Goal: Task Accomplishment & Management: Manage account settings

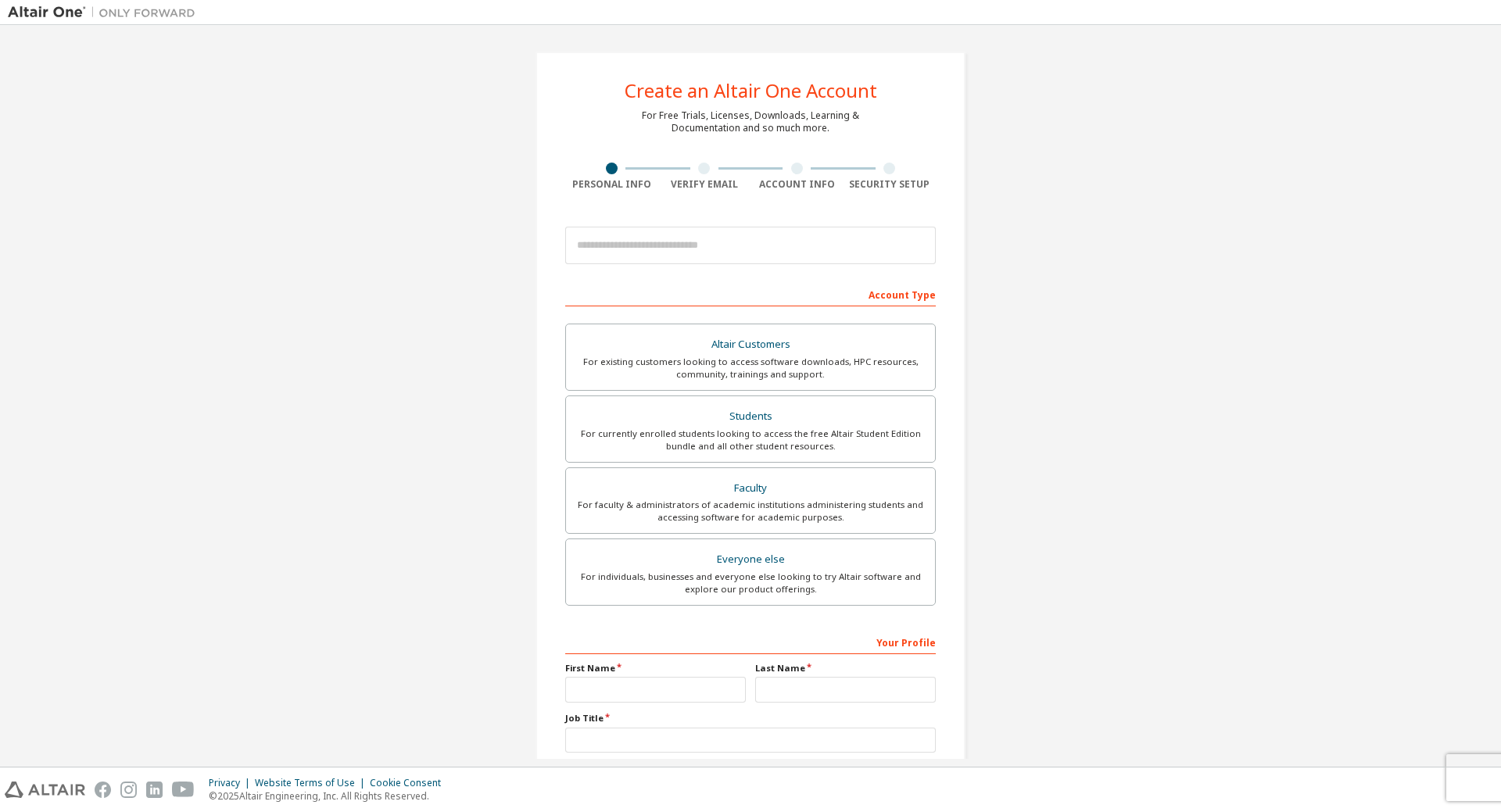
drag, startPoint x: 1372, startPoint y: 167, endPoint x: 1363, endPoint y: 165, distance: 9.2
click at [1370, 167] on div "Create an Altair One Account For Free Trials, Licenses, Downloads, Learning & D…" at bounding box center [750, 446] width 1485 height 828
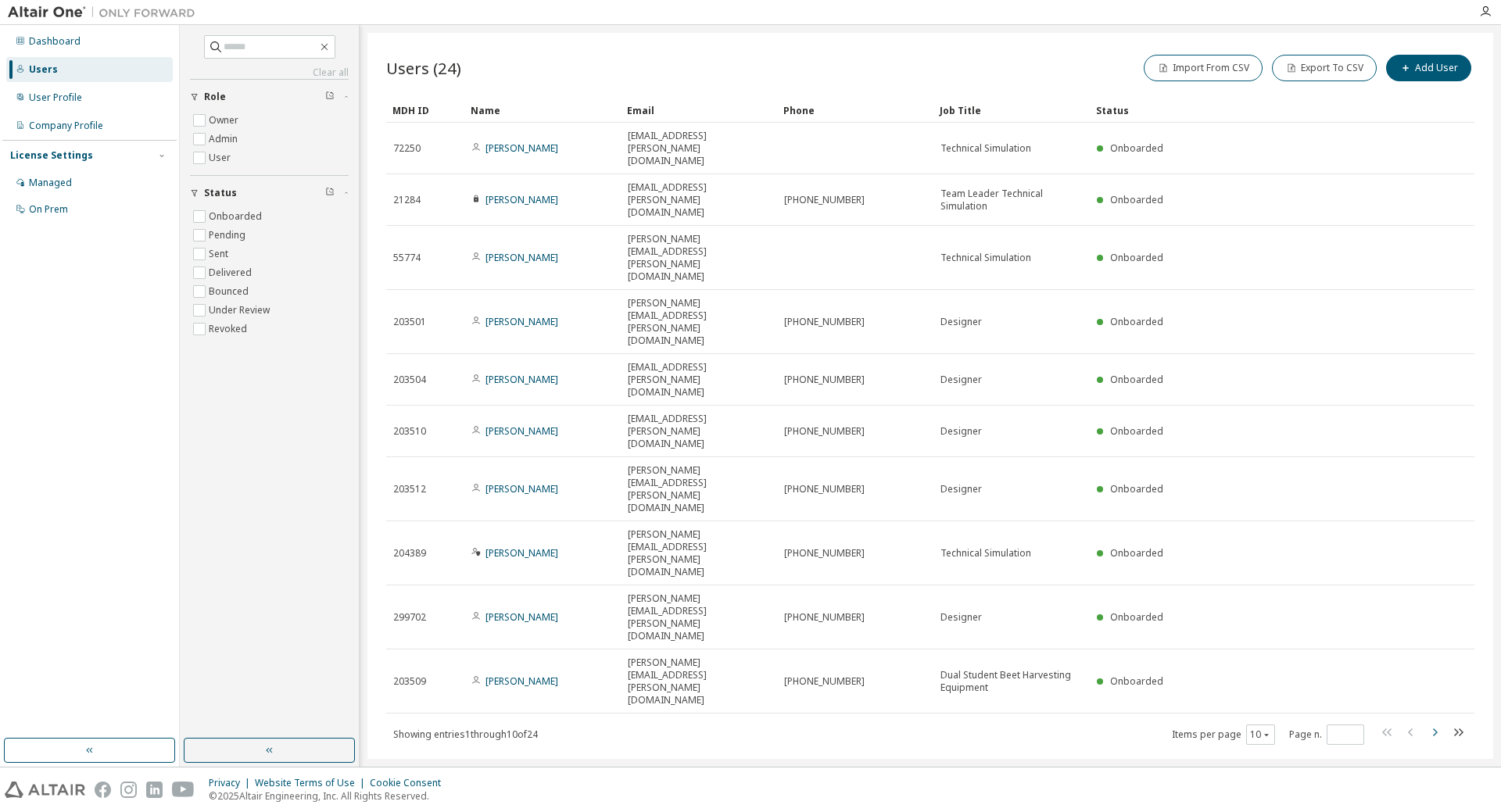
click at [1436, 724] on icon "button" at bounding box center [1434, 732] width 18 height 18
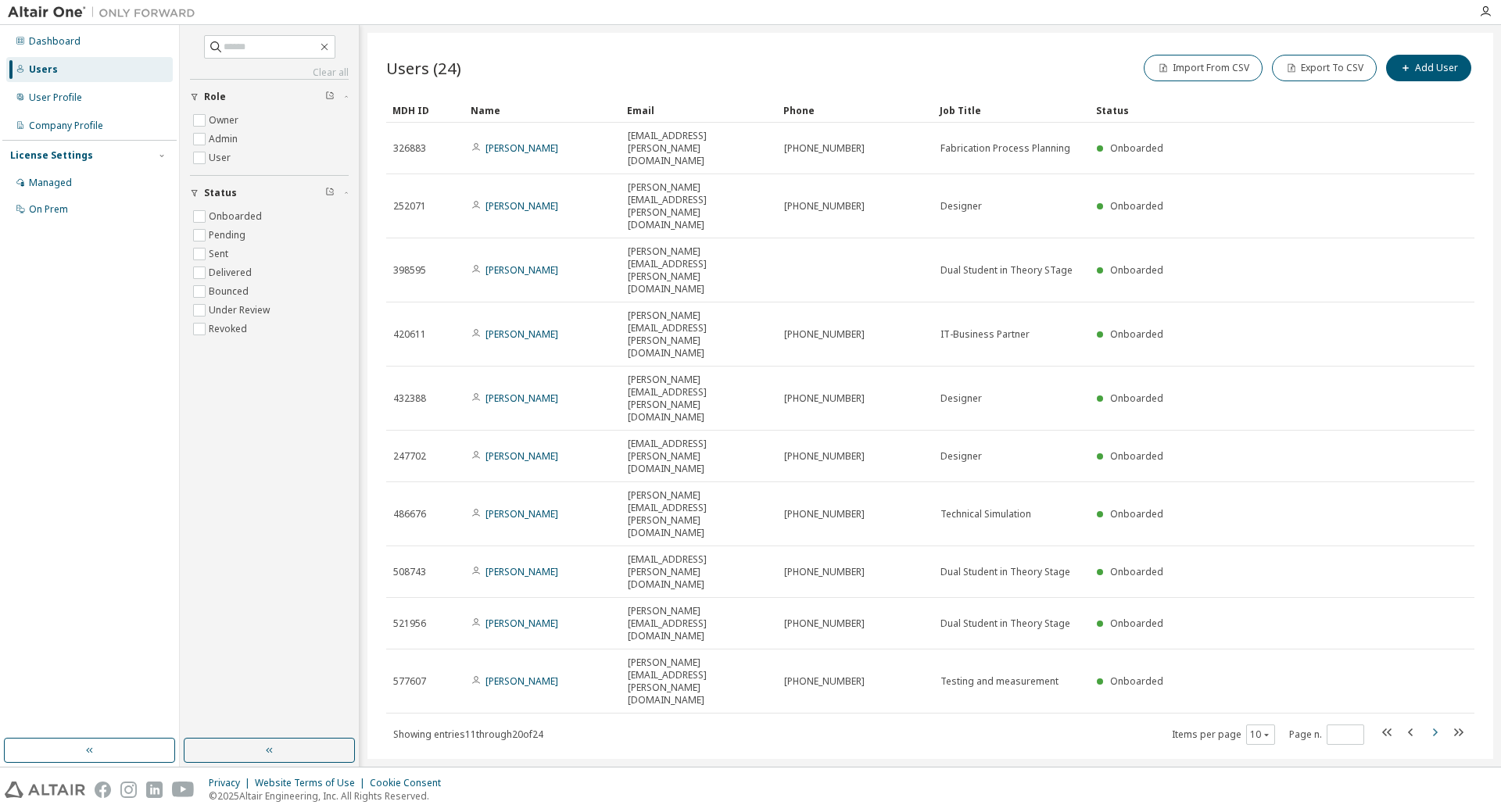
click at [1436, 433] on div "Users (24) Import From CSV Export To CSV Add User Clear Load Save Save As Field…" at bounding box center [931, 396] width 1126 height 726
click at [1432, 724] on icon "button" at bounding box center [1434, 732] width 18 height 18
type input "*"
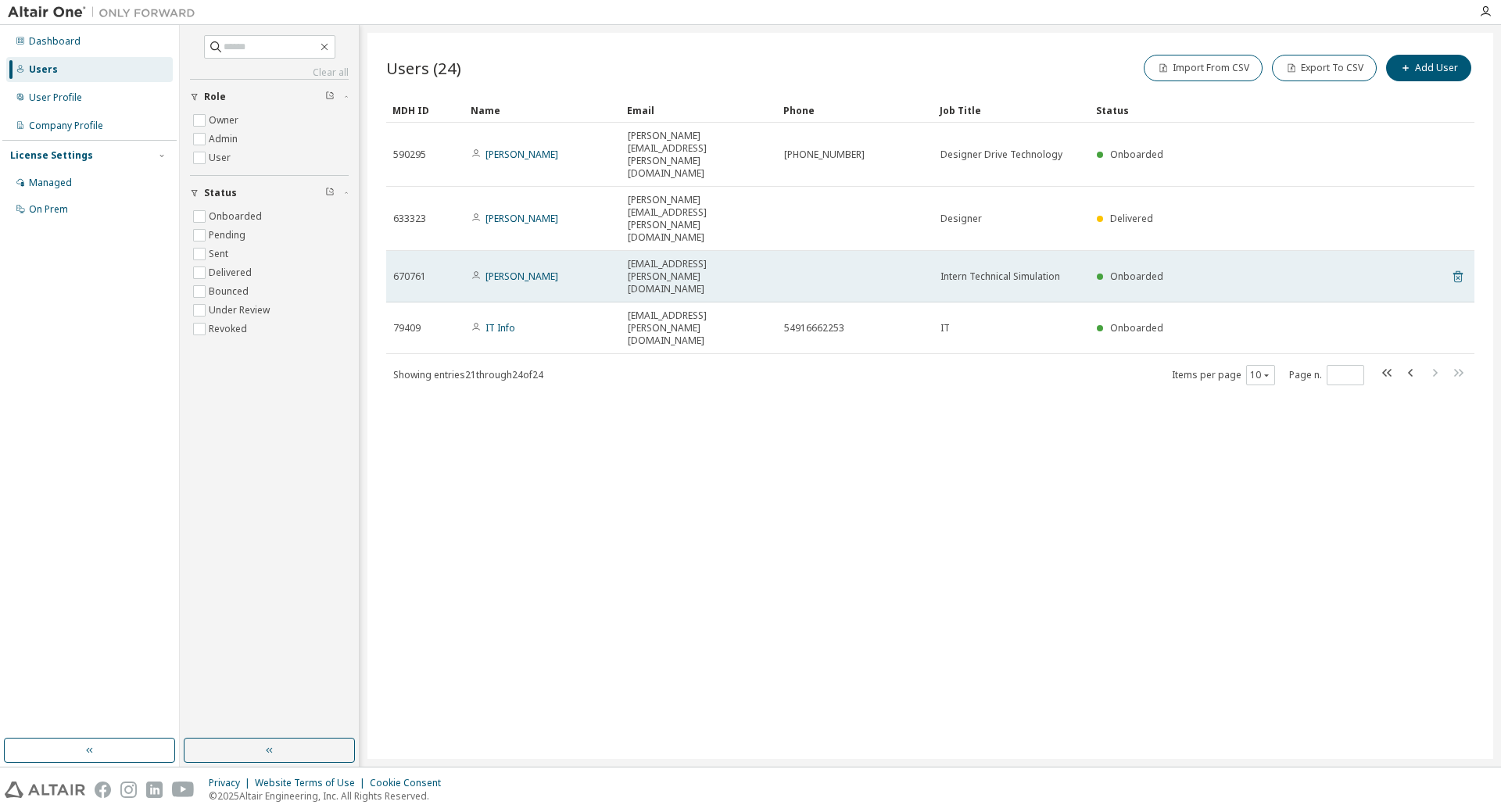
click at [1460, 276] on icon at bounding box center [1458, 278] width 4 height 4
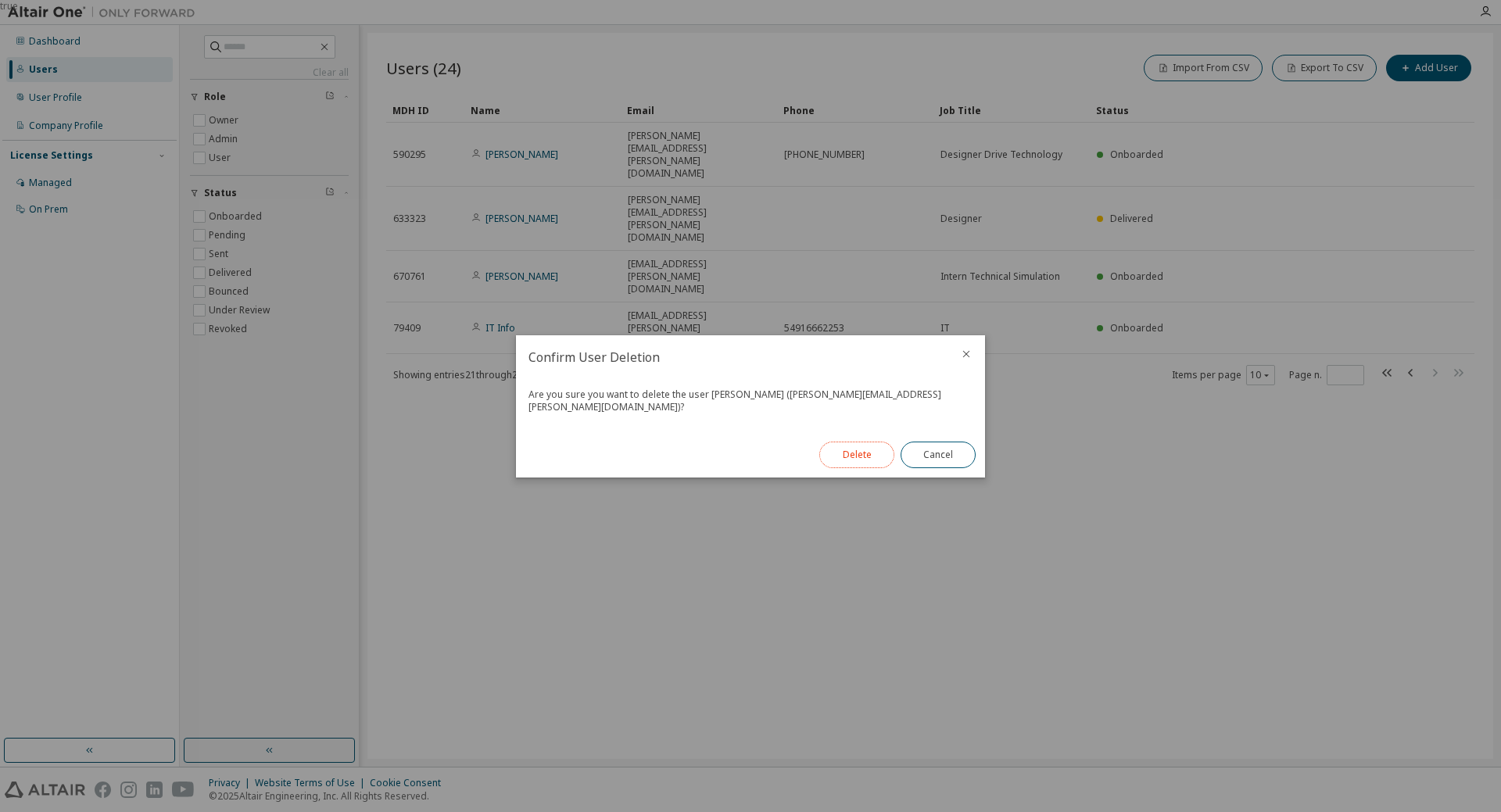
click at [877, 446] on button "Delete" at bounding box center [856, 454] width 75 height 26
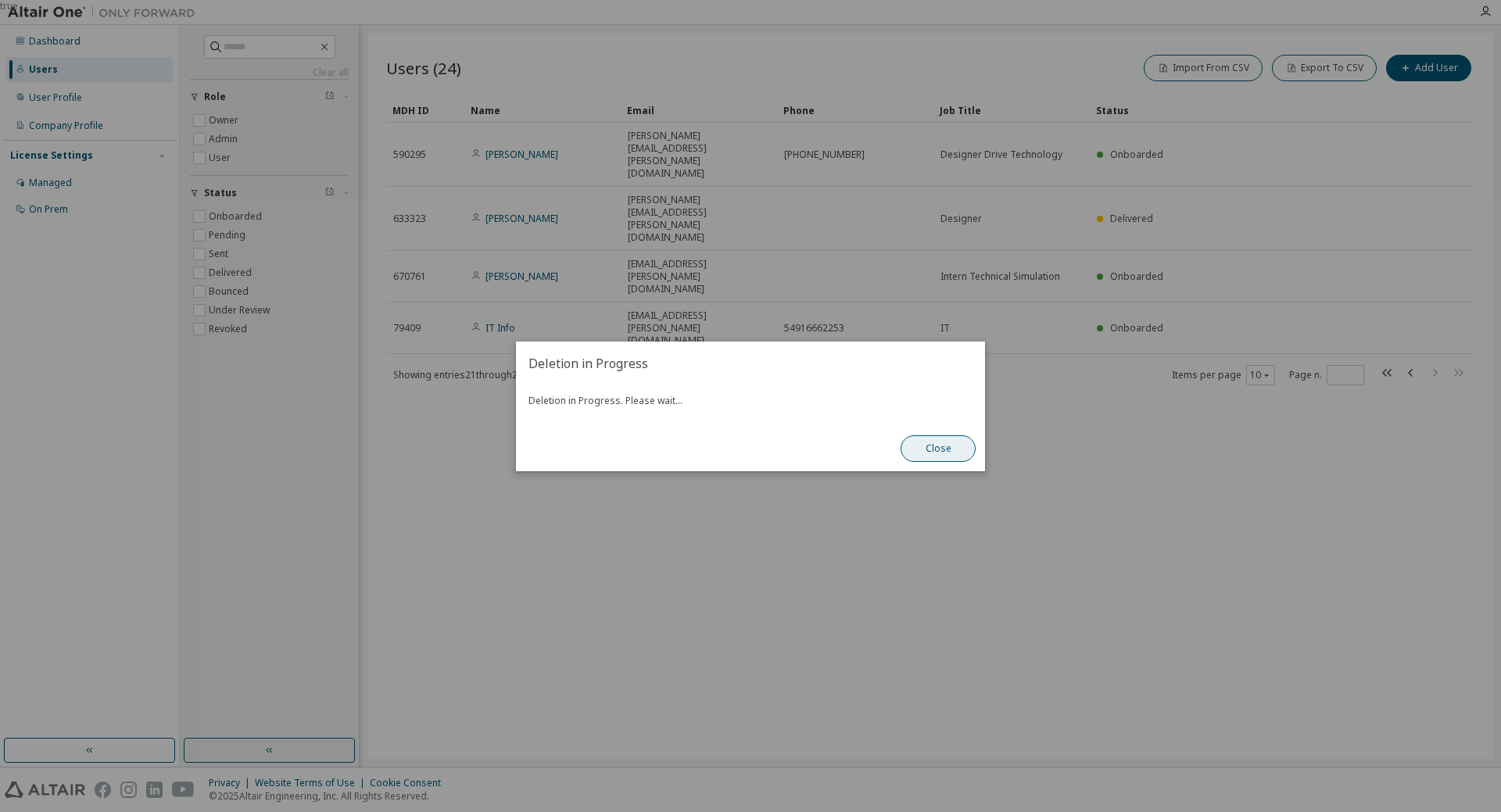
click at [938, 444] on button "Close" at bounding box center [938, 448] width 75 height 26
click at [922, 447] on button "Close" at bounding box center [938, 448] width 75 height 26
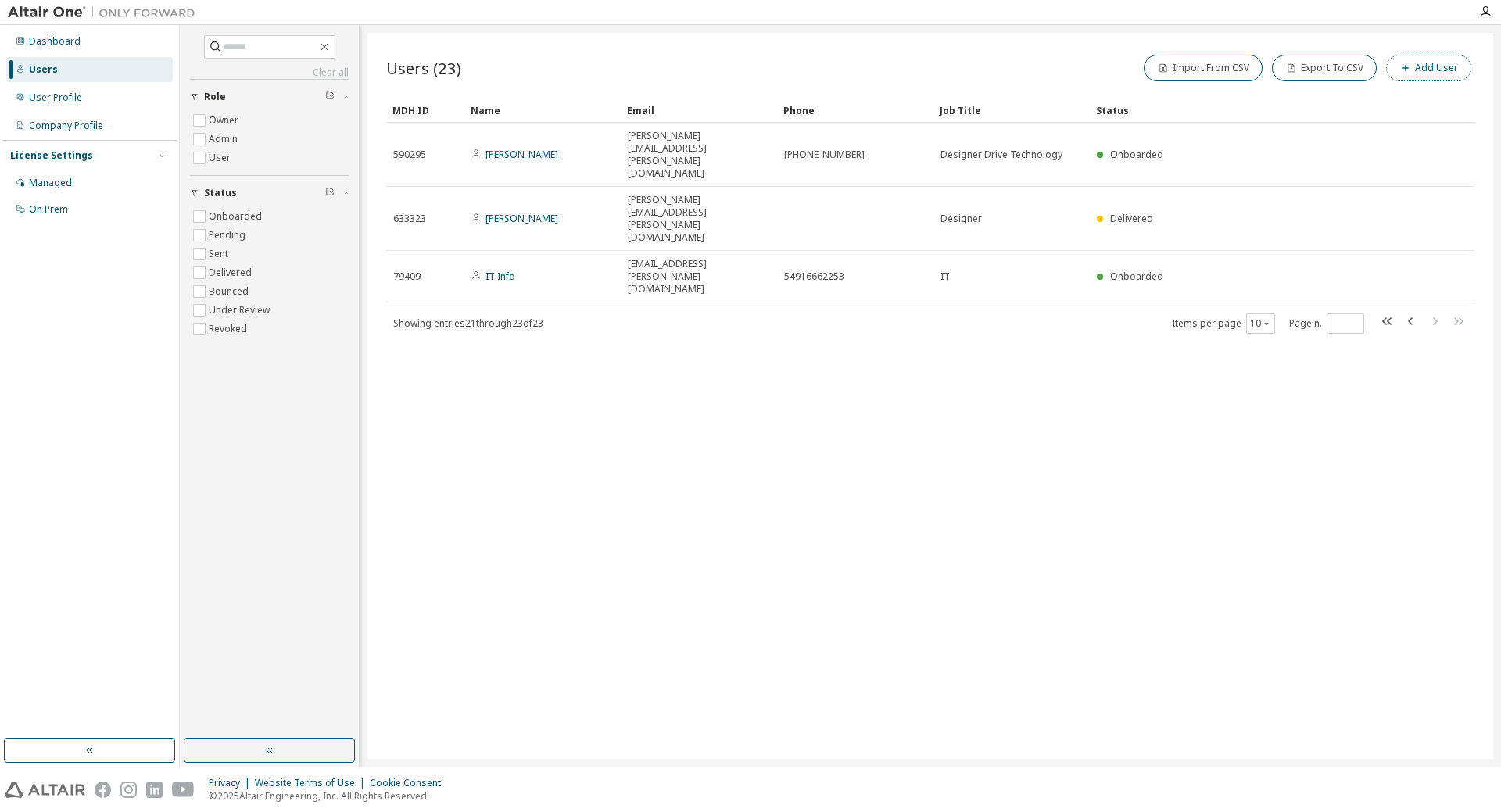
click at [1419, 67] on button "Add User" at bounding box center [1429, 67] width 86 height 26
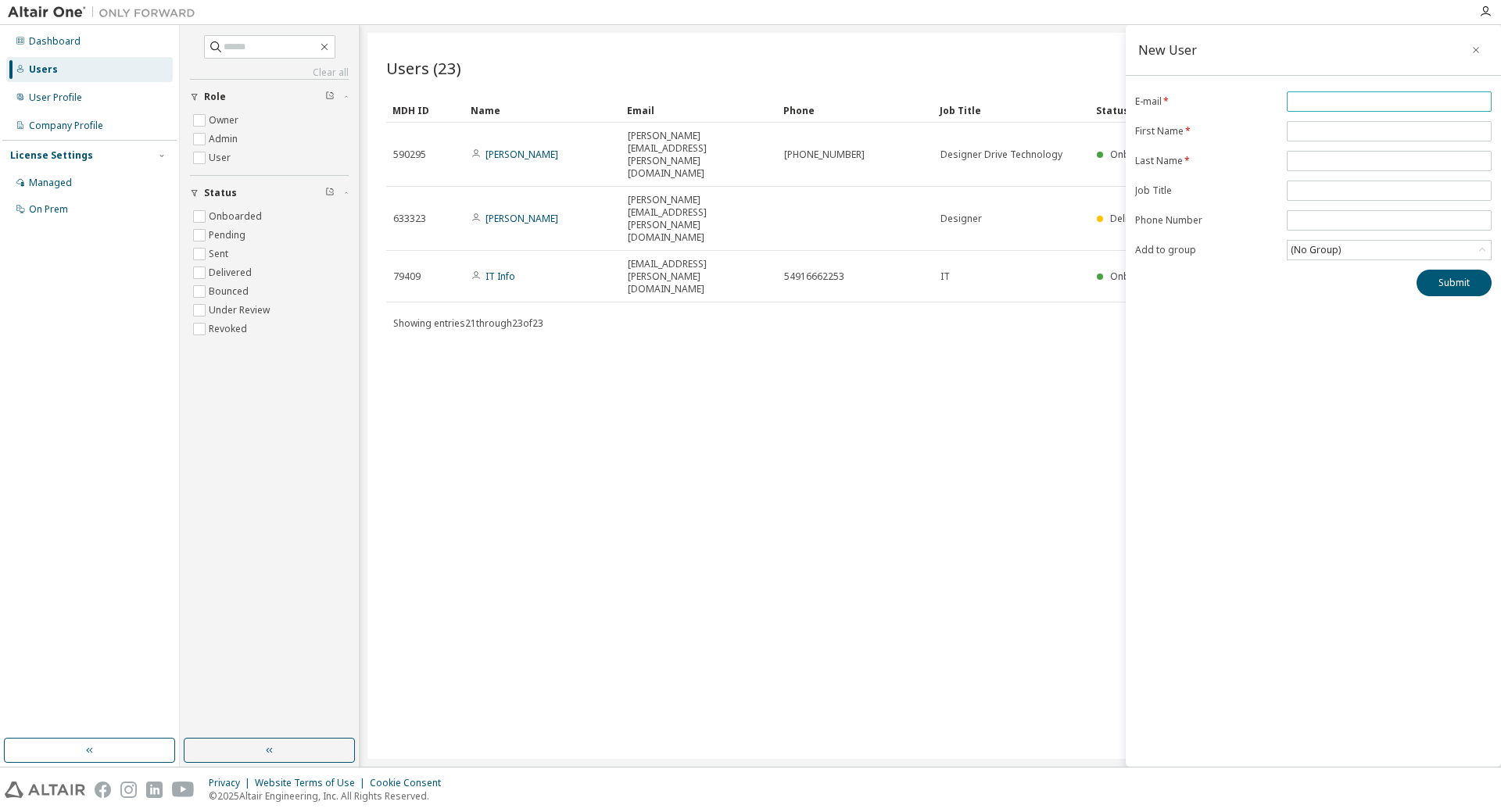
click at [1310, 102] on input "email" at bounding box center [1389, 101] width 197 height 13
type input "**********"
click at [1309, 129] on input "text" at bounding box center [1389, 131] width 197 height 13
type input "****"
click at [1315, 157] on input "text" at bounding box center [1389, 160] width 197 height 13
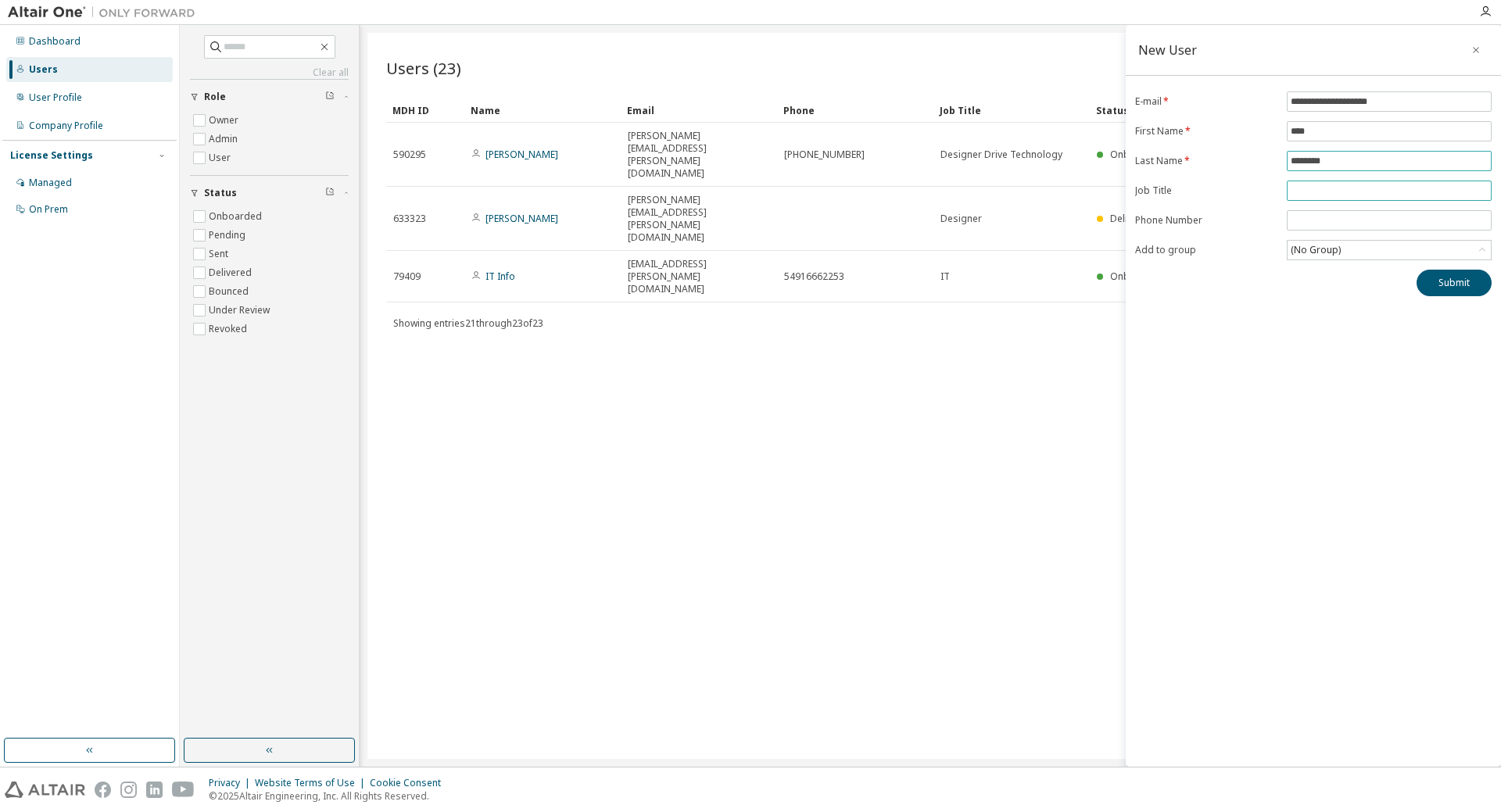
type input "********"
click at [1336, 193] on input "text" at bounding box center [1389, 191] width 197 height 13
type input "**********"
click at [1395, 245] on div "(No Group)" at bounding box center [1389, 250] width 203 height 18
click at [1248, 293] on div "Submit" at bounding box center [1313, 282] width 357 height 26
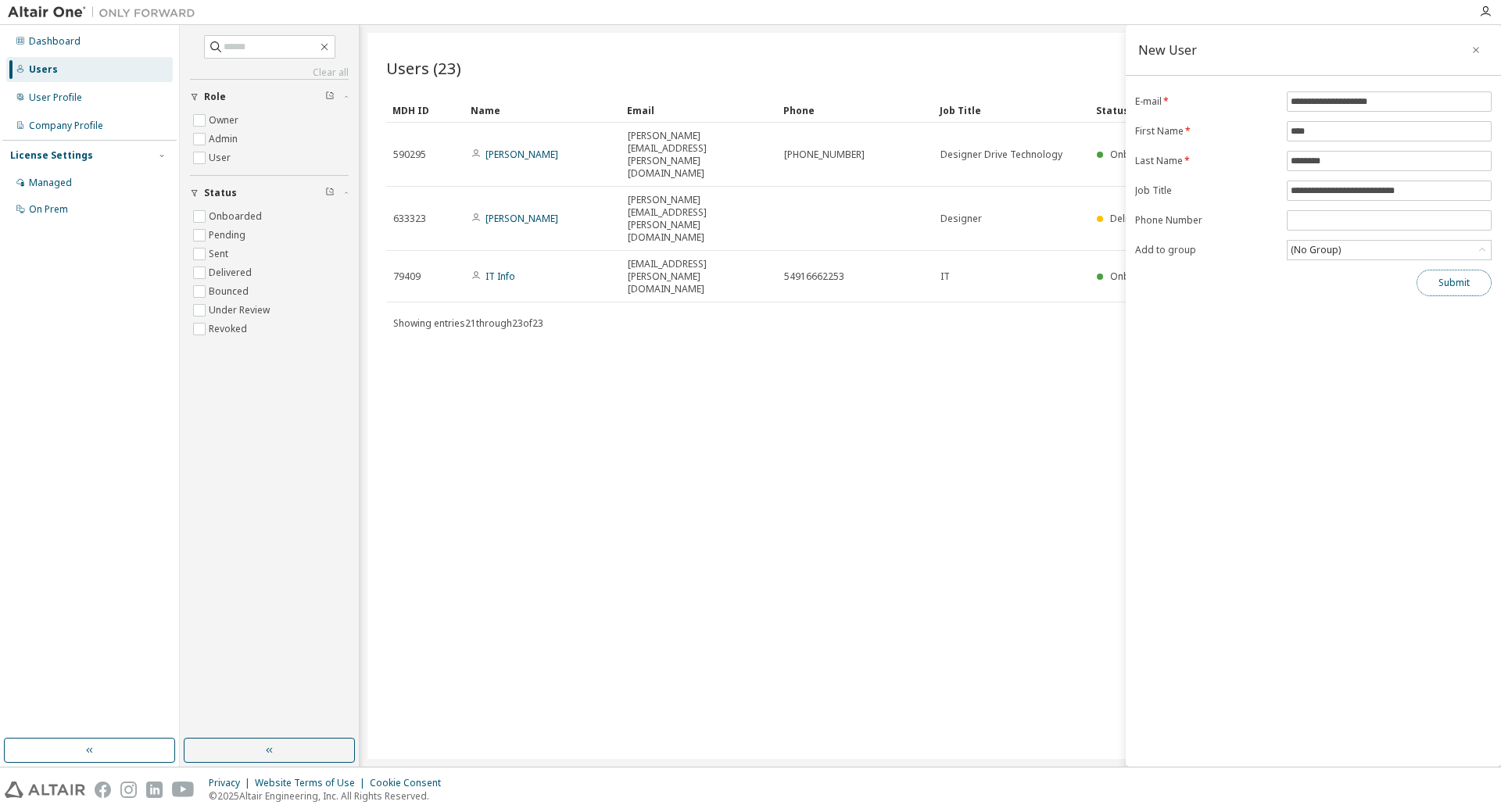
click at [1449, 275] on button "Submit" at bounding box center [1454, 282] width 75 height 26
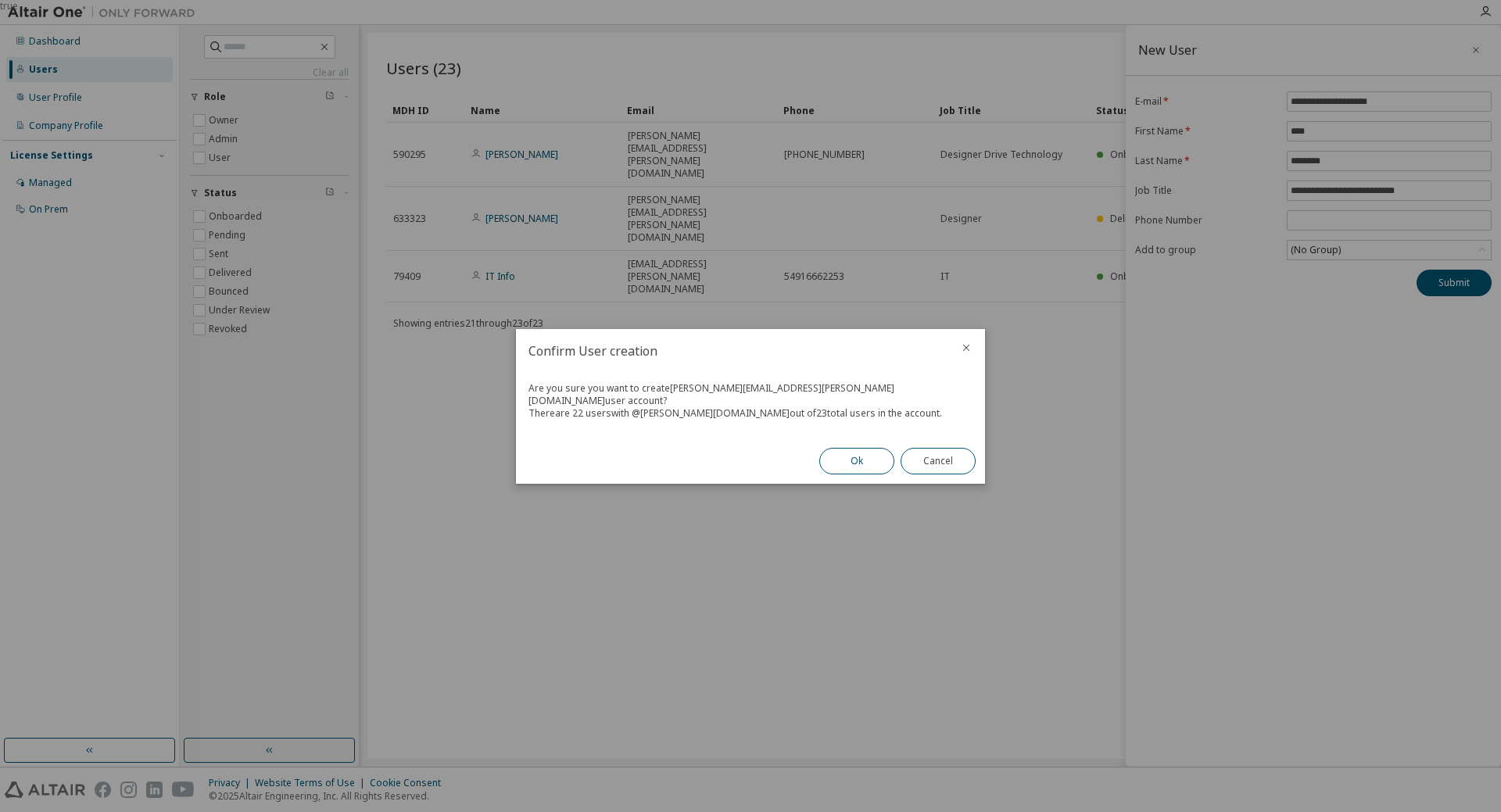
click at [863, 452] on button "Ok" at bounding box center [856, 461] width 75 height 26
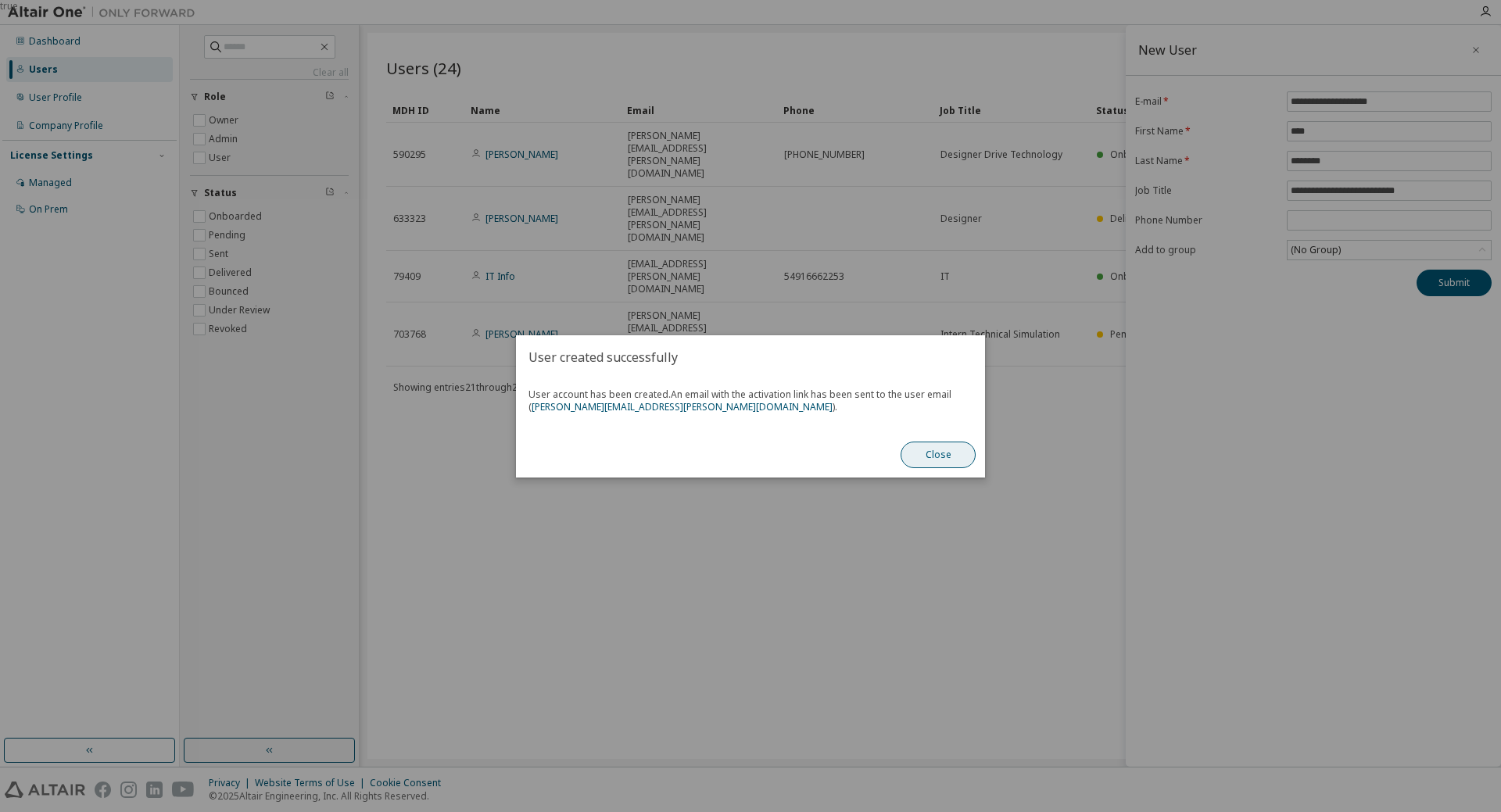
click at [938, 452] on button "Close" at bounding box center [938, 454] width 75 height 26
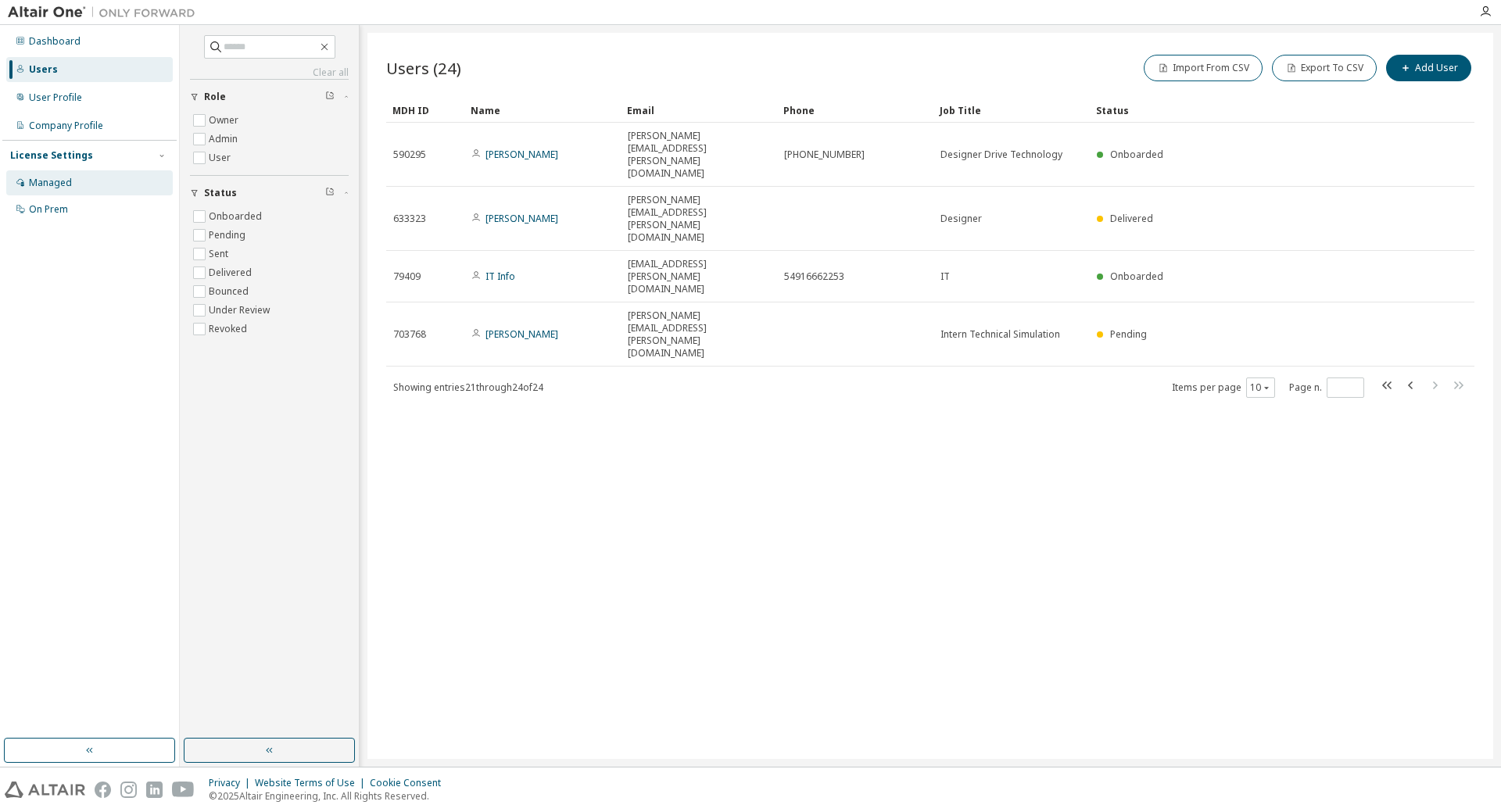
click at [63, 181] on div "Managed" at bounding box center [51, 183] width 43 height 13
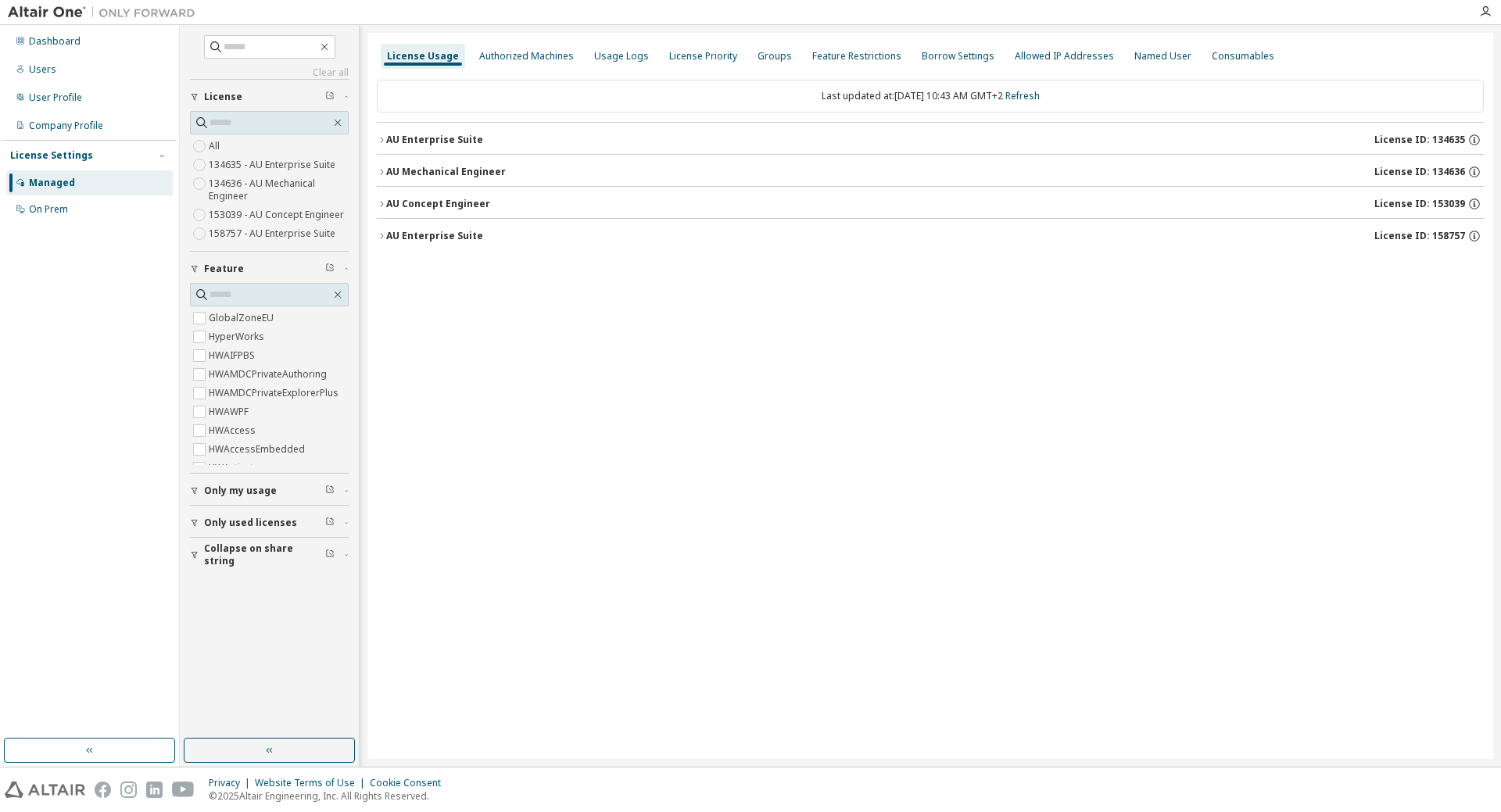
click at [376, 133] on div "License Usage Authorized Machines Usage Logs License Priority Groups Feature Re…" at bounding box center [931, 396] width 1126 height 726
click at [380, 142] on icon "button" at bounding box center [381, 140] width 10 height 10
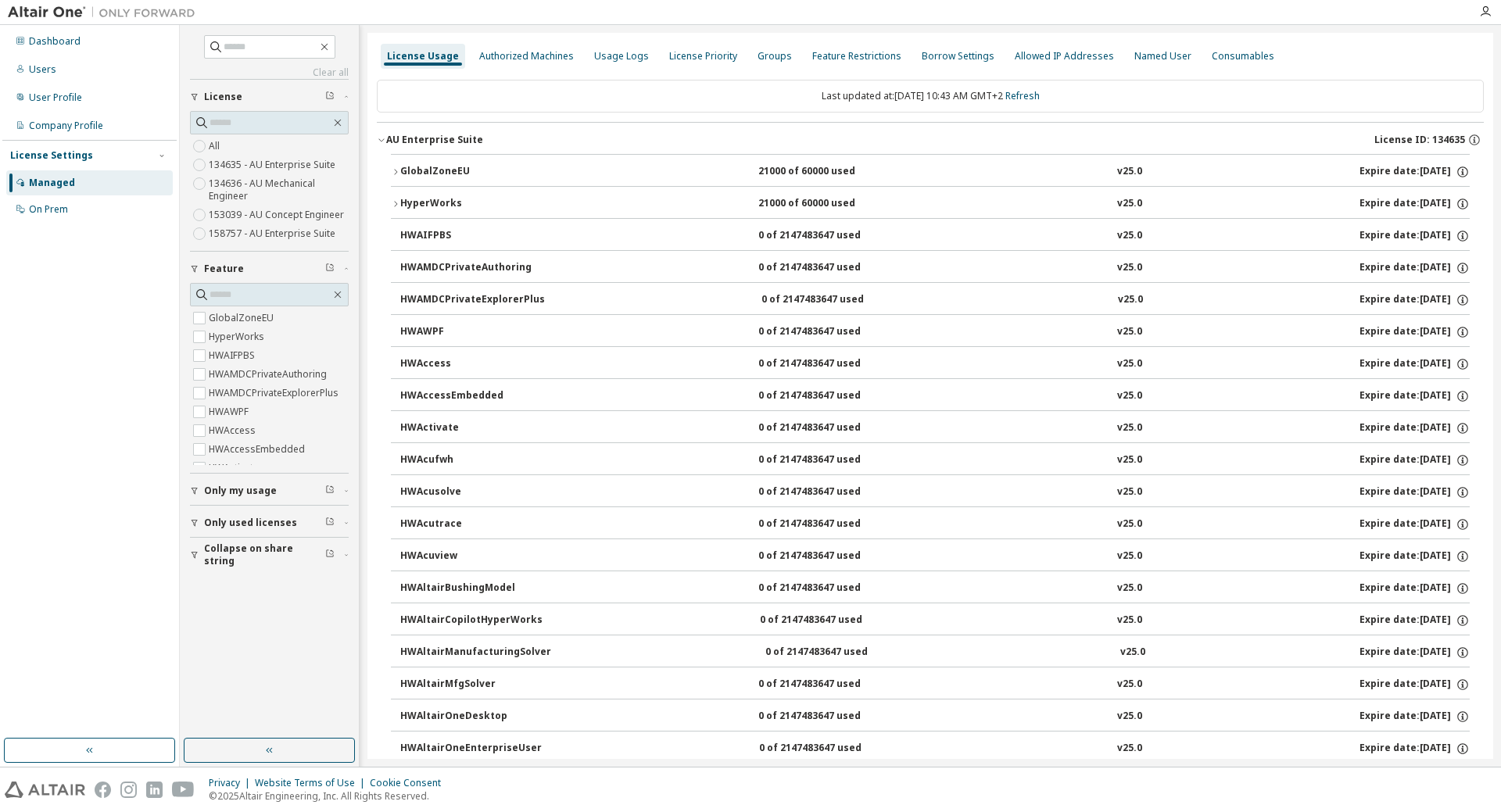
click at [380, 140] on icon "button" at bounding box center [381, 140] width 10 height 10
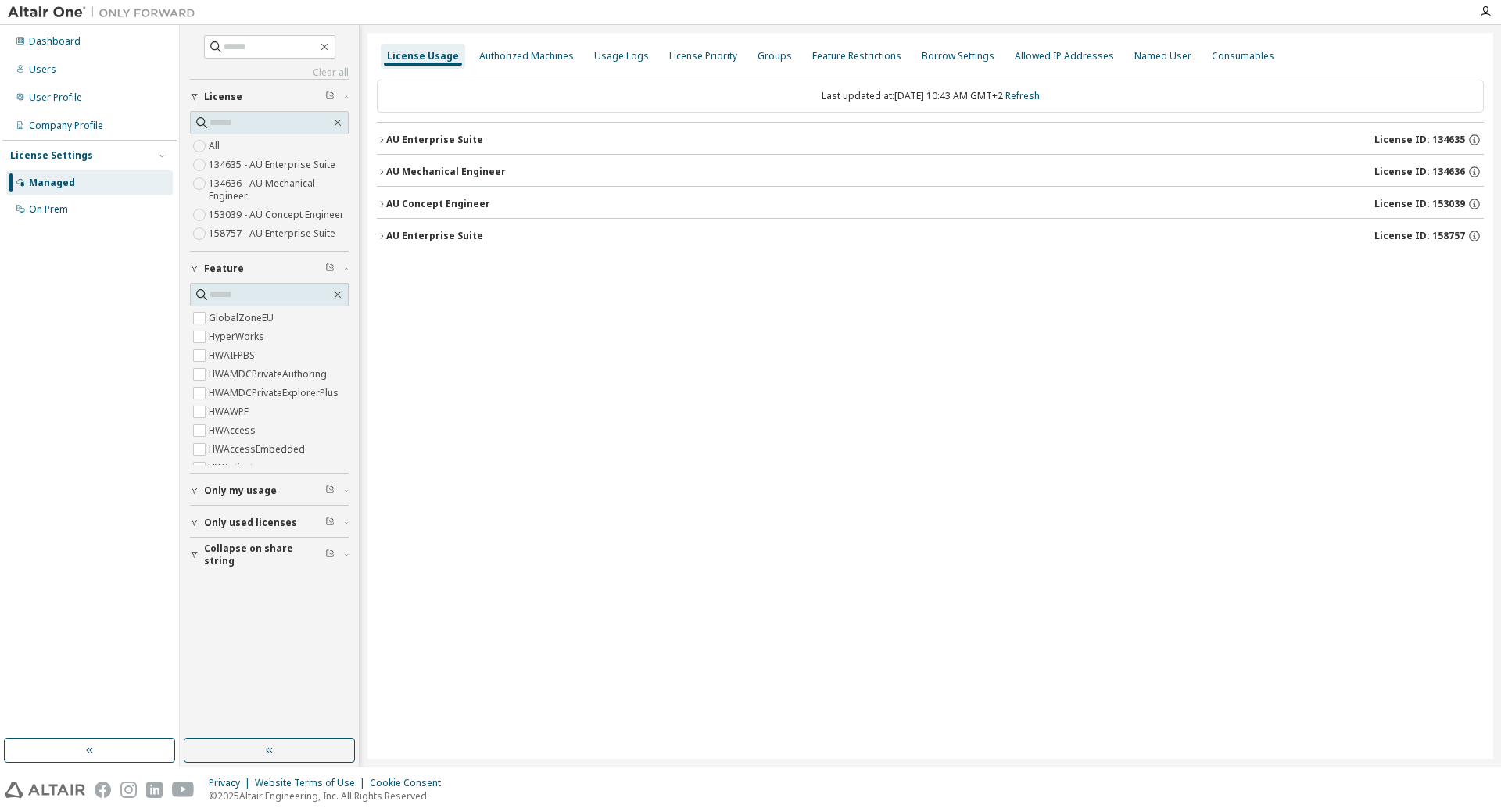
click at [380, 235] on icon "button" at bounding box center [381, 236] width 10 height 10
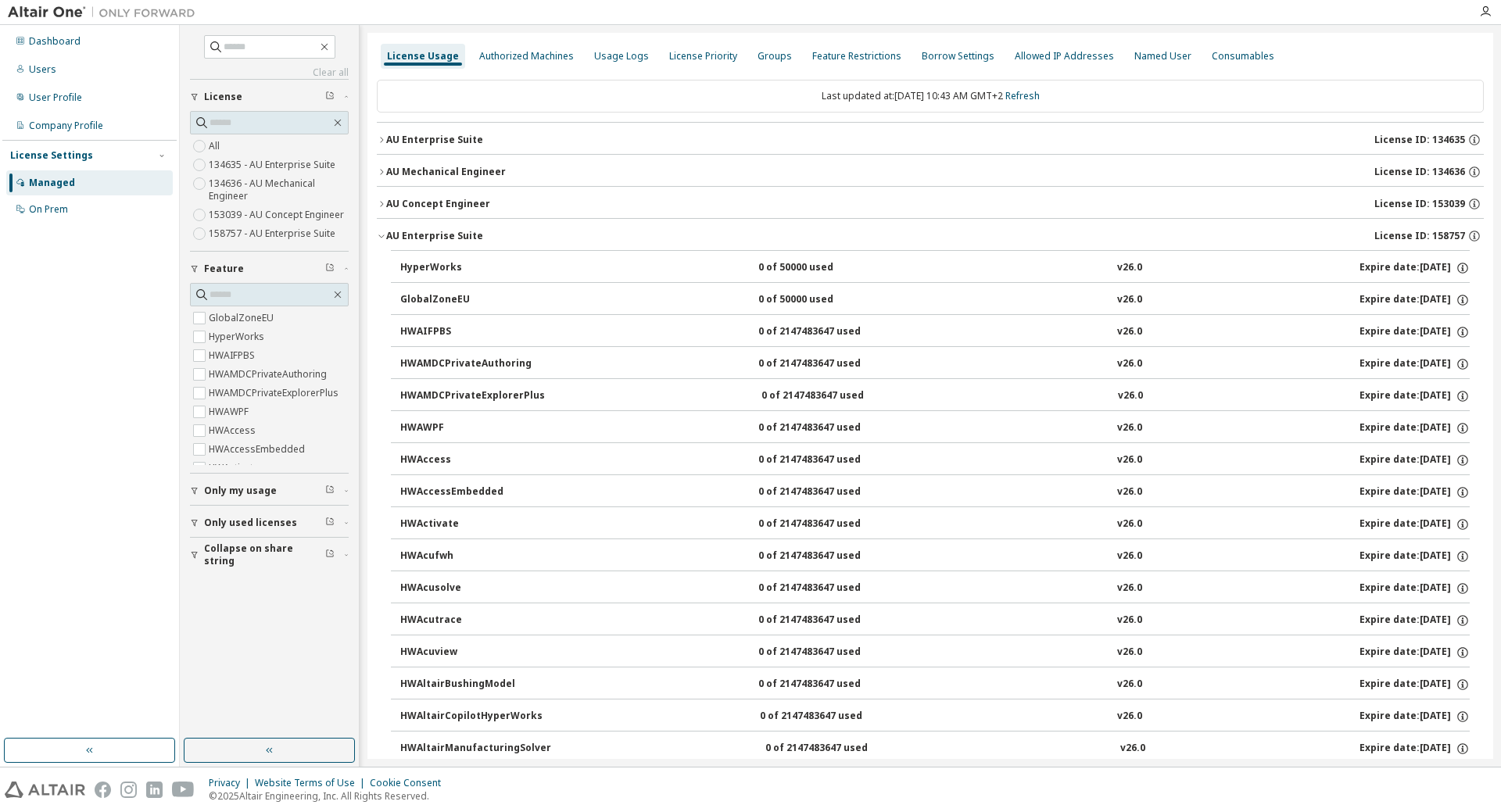
click at [386, 234] on div "AU Enterprise Suite" at bounding box center [435, 235] width 97 height 13
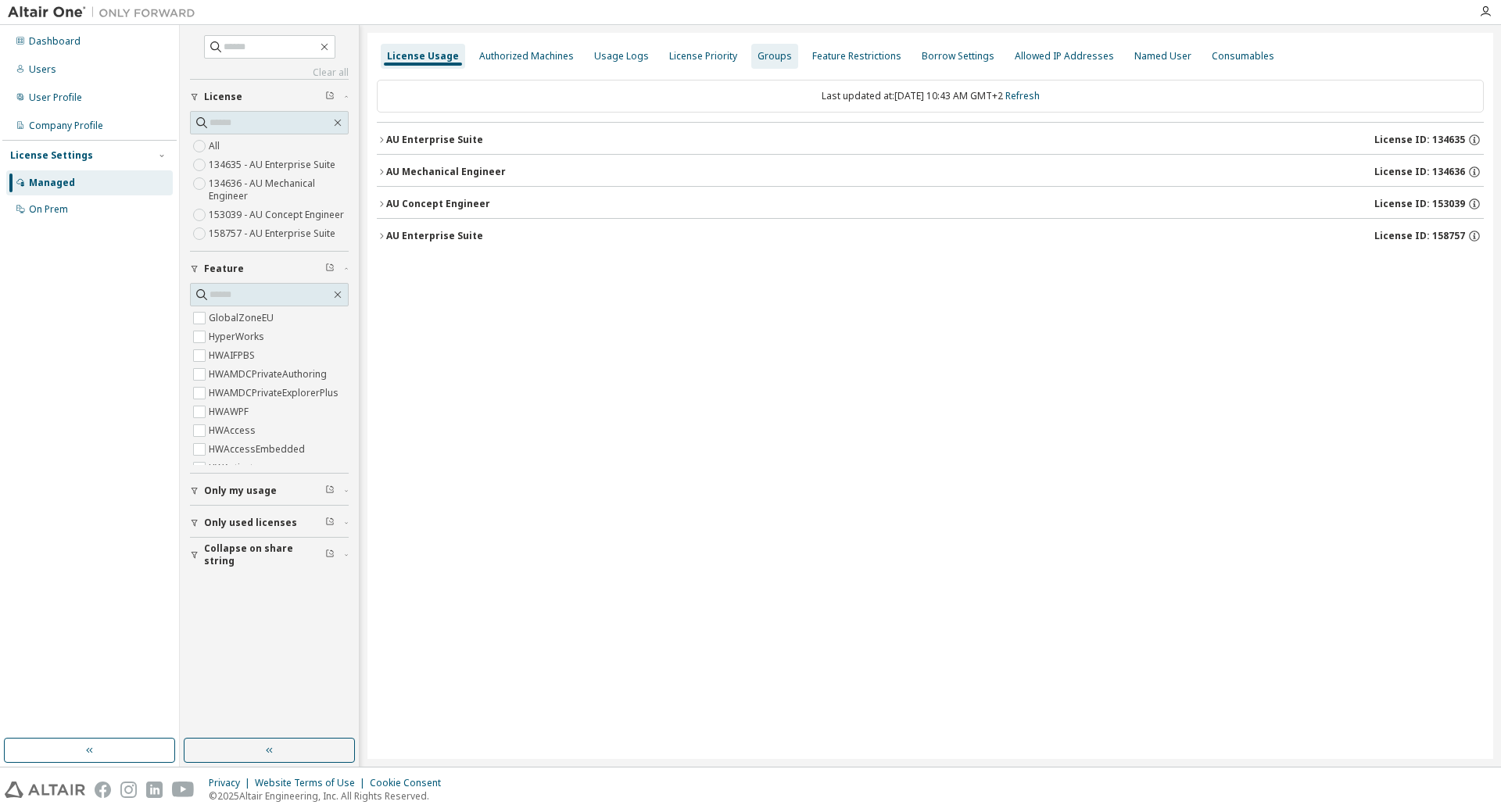
click at [758, 54] on div "Groups" at bounding box center [774, 55] width 34 height 13
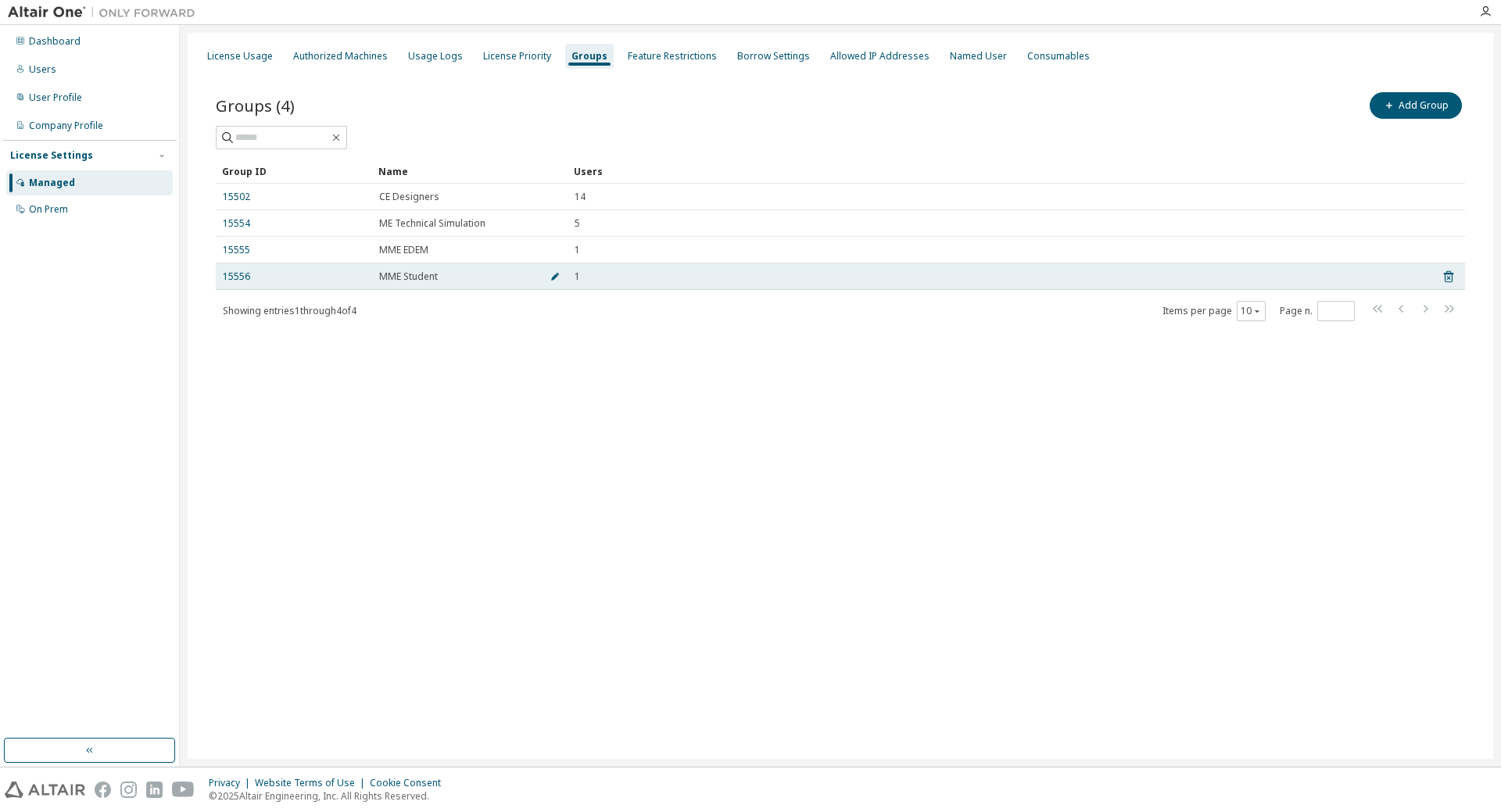
click at [556, 280] on icon "button" at bounding box center [555, 277] width 10 height 10
click at [241, 283] on link "15556" at bounding box center [236, 280] width 27 height 13
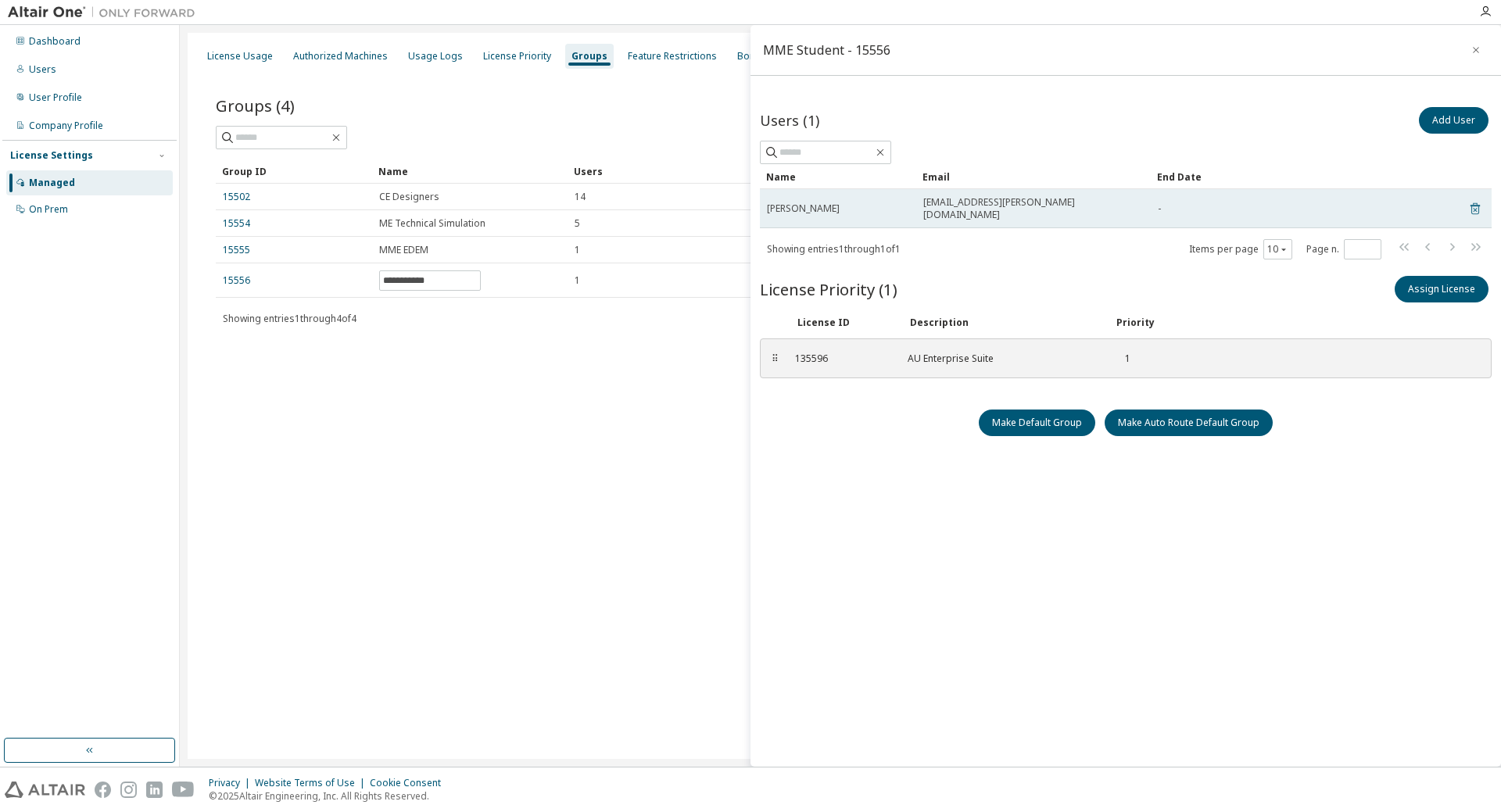
click at [1476, 207] on icon at bounding box center [1476, 208] width 14 height 18
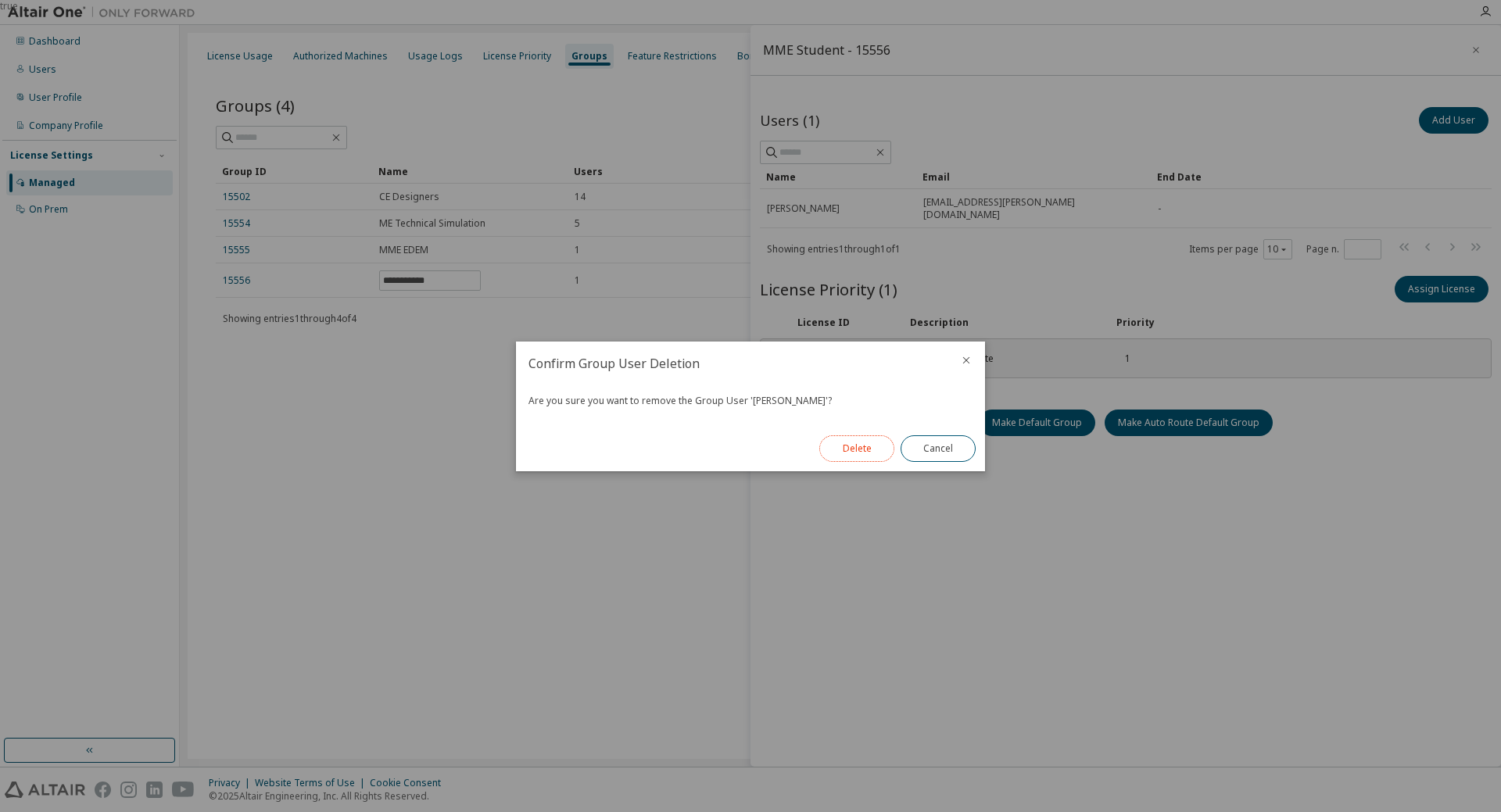
click at [853, 449] on button "Delete" at bounding box center [856, 448] width 75 height 26
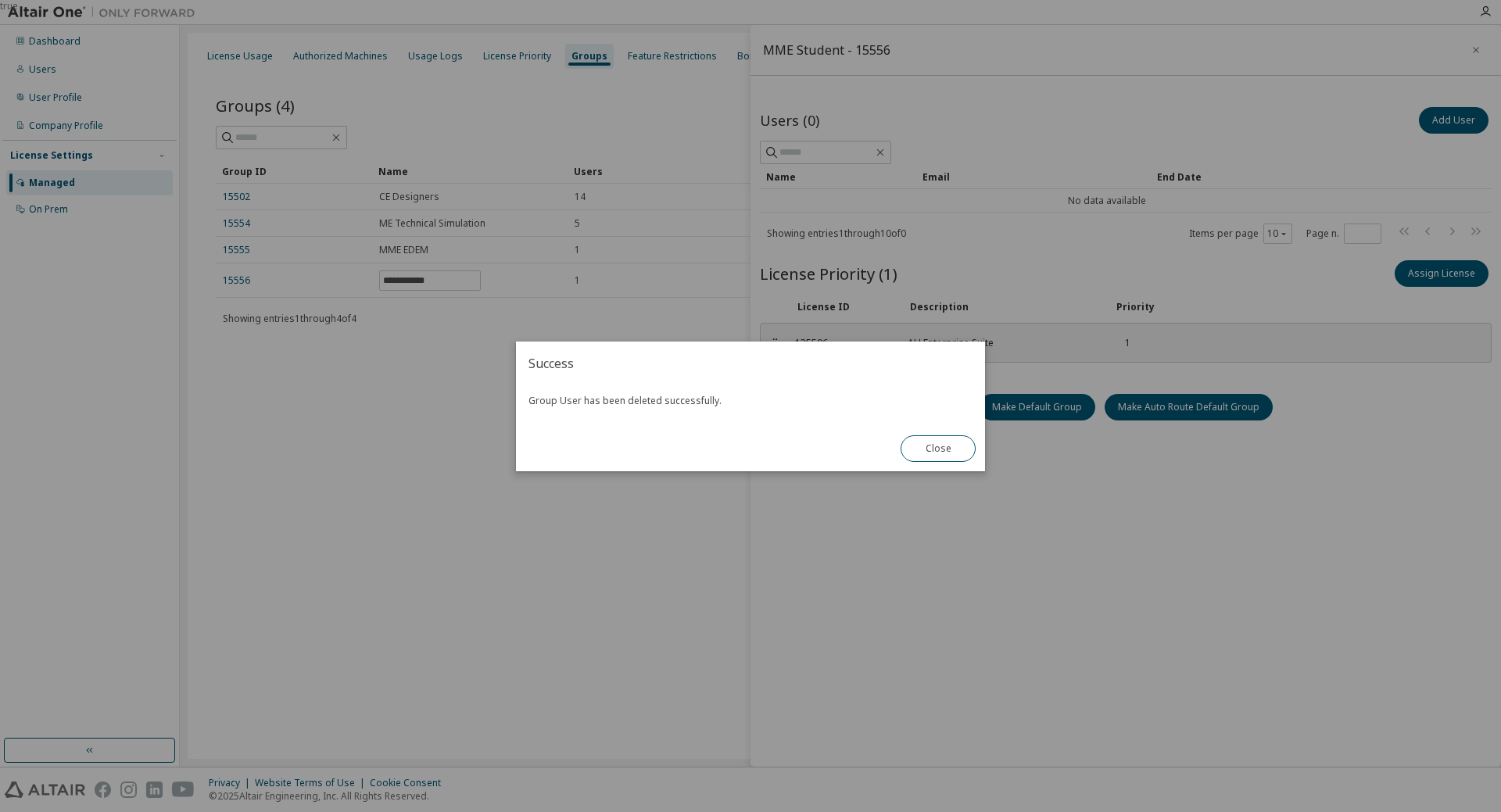
click at [1456, 123] on div "true" at bounding box center [750, 406] width 1501 height 812
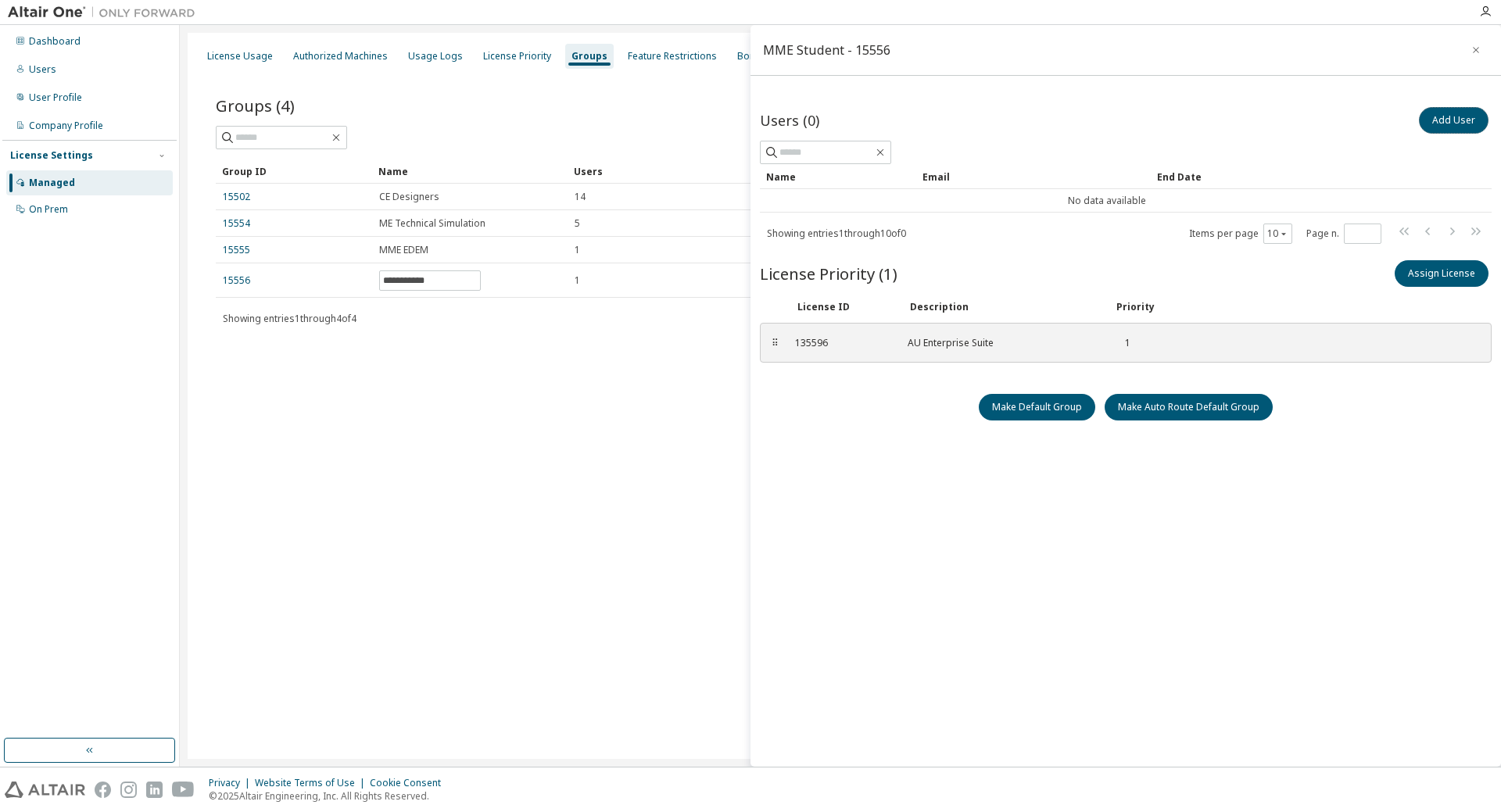
click at [1456, 123] on button "Add User" at bounding box center [1454, 120] width 70 height 26
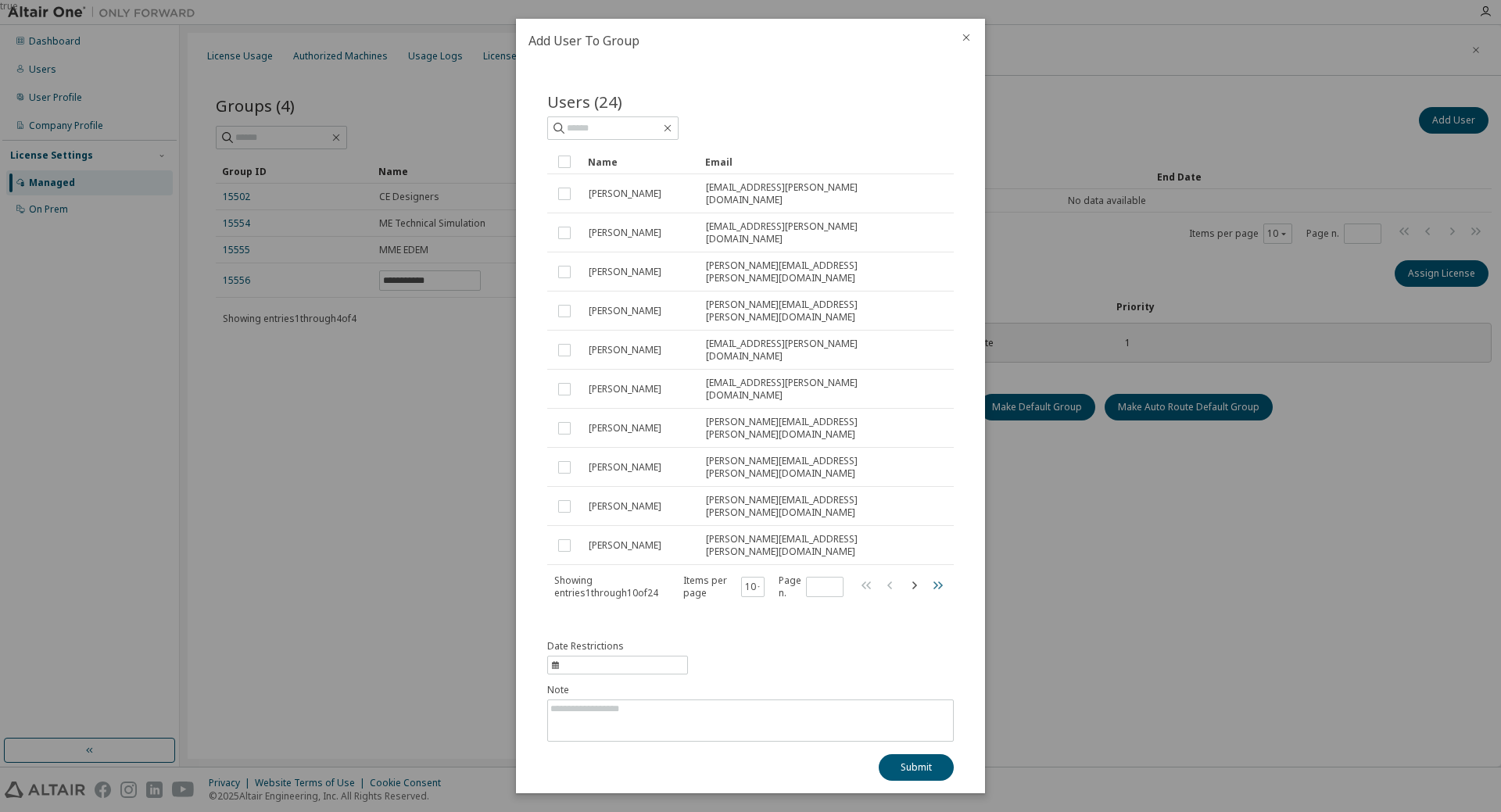
click at [939, 576] on icon "button" at bounding box center [937, 584] width 18 height 18
type input "*"
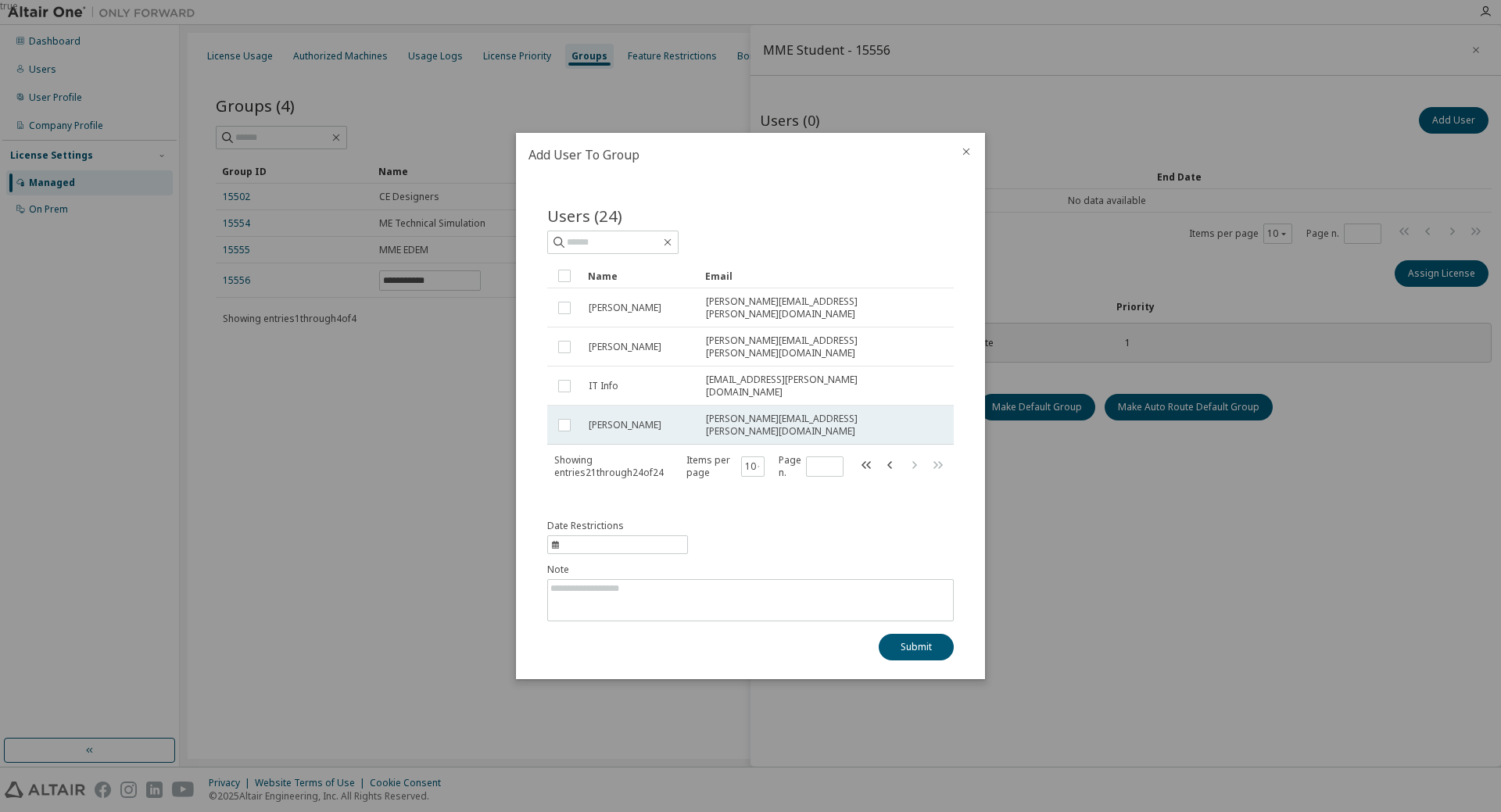
click at [552, 414] on td at bounding box center [564, 425] width 34 height 39
click at [915, 634] on button "Submit" at bounding box center [916, 647] width 75 height 26
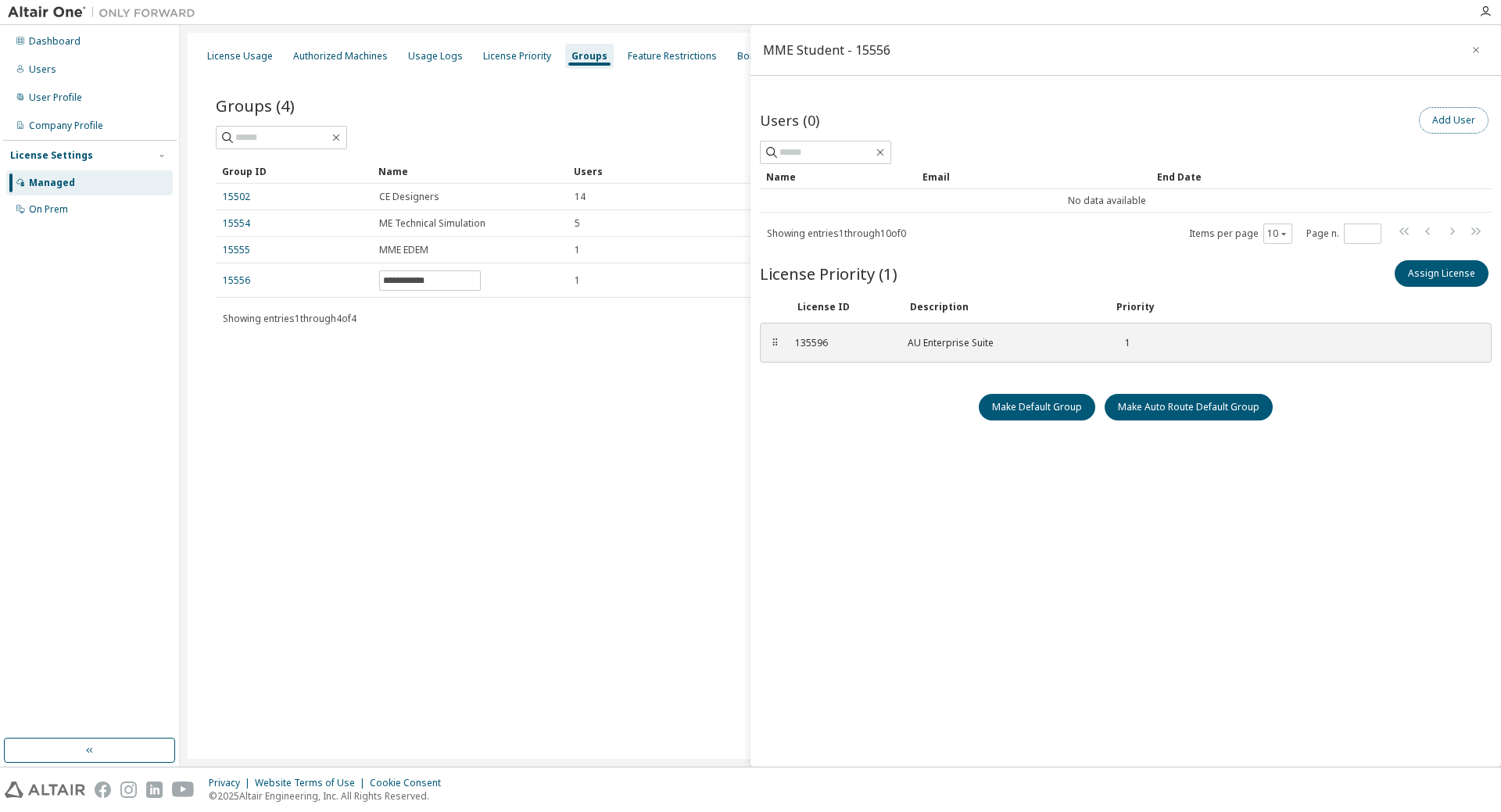
click at [1456, 116] on button "Add User" at bounding box center [1454, 120] width 70 height 26
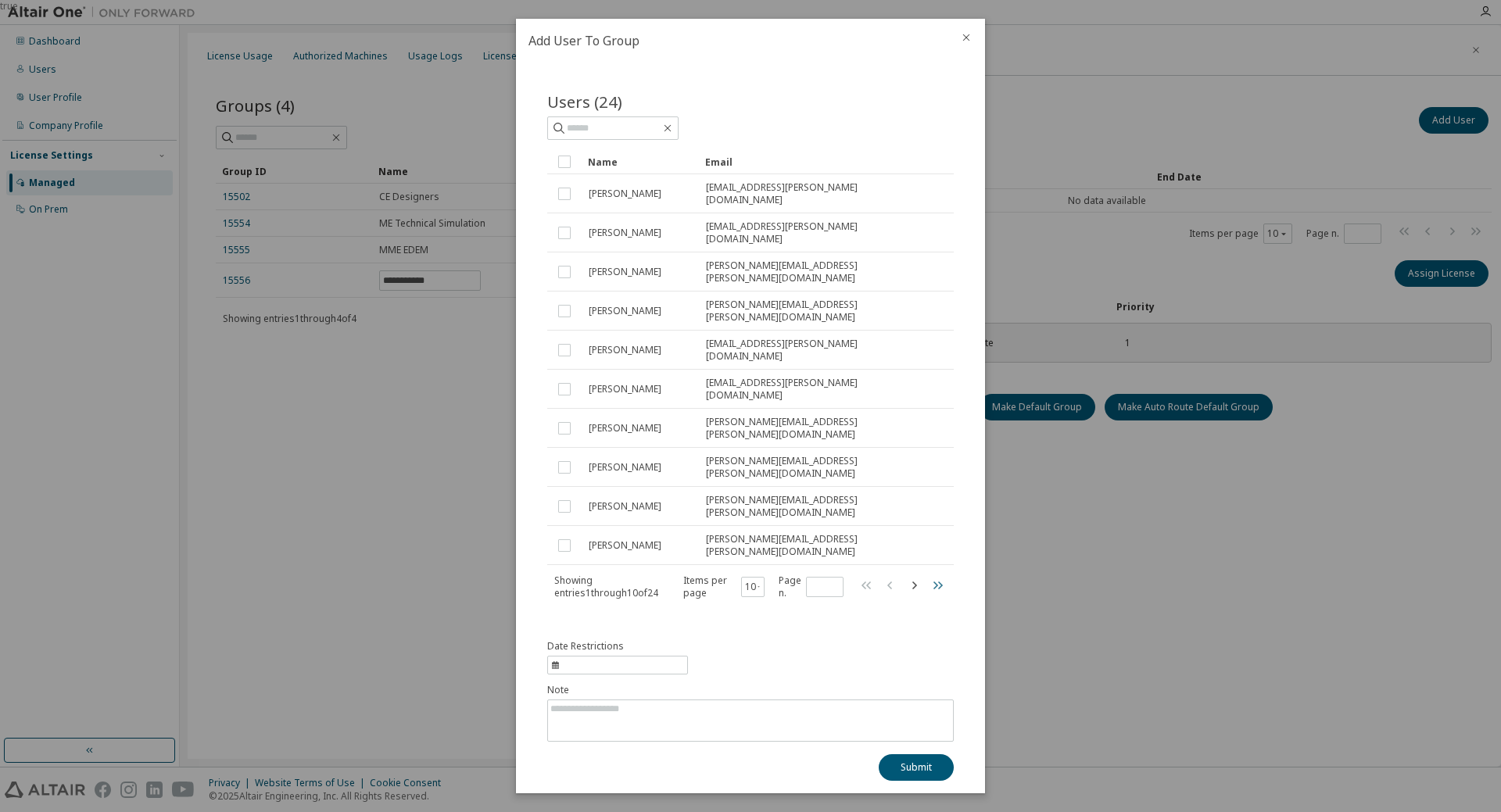
click at [935, 576] on icon "button" at bounding box center [937, 584] width 18 height 18
type input "*"
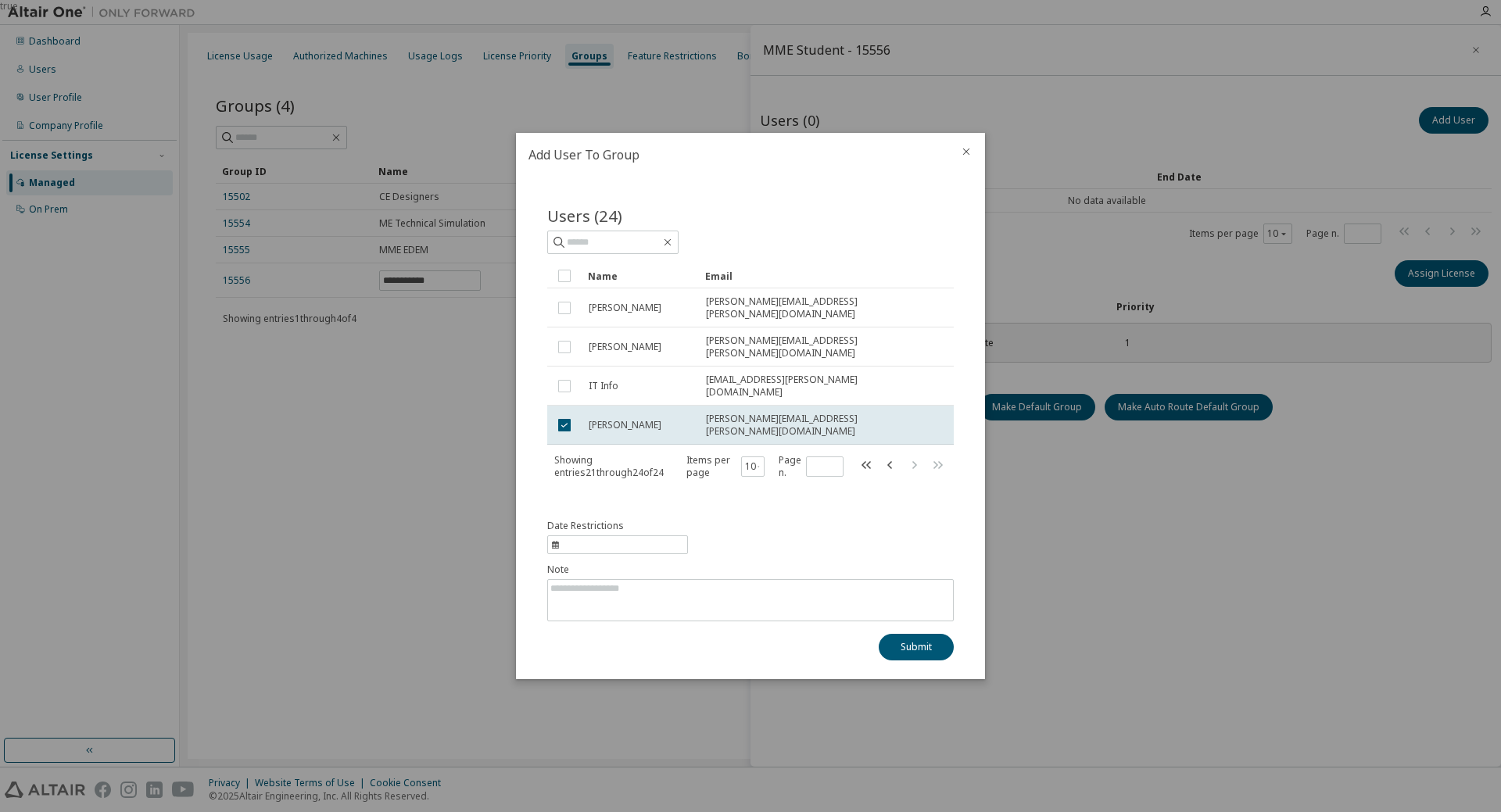
click at [620, 469] on div "Users (24) Clear Load Save Save As Field Operator Value Select filter Select op…" at bounding box center [750, 352] width 445 height 334
click at [926, 634] on button "Submit" at bounding box center [916, 647] width 75 height 26
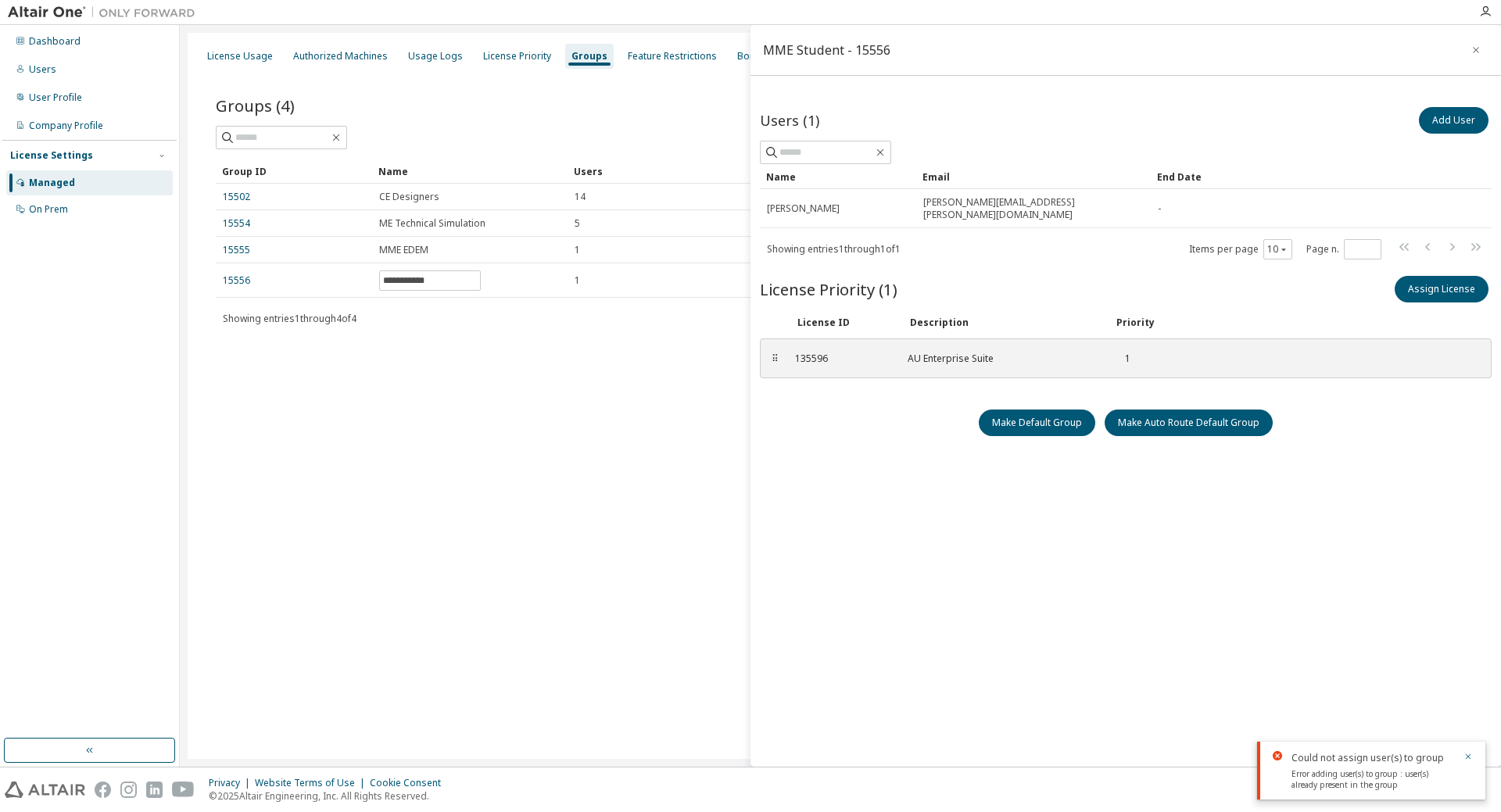
click at [1390, 694] on div "Users (1) Add User Clear Load Save Save As Field Operator Value Select filter S…" at bounding box center [1126, 429] width 732 height 650
click at [494, 340] on div "**********" at bounding box center [840, 220] width 1287 height 300
click at [289, 406] on div "**********" at bounding box center [840, 396] width 1305 height 726
click at [1016, 488] on div "Users (1) Add User Clear Load Save Save As Field Operator Value Select filter S…" at bounding box center [1126, 429] width 732 height 650
click at [488, 374] on div "**********" at bounding box center [840, 396] width 1305 height 726
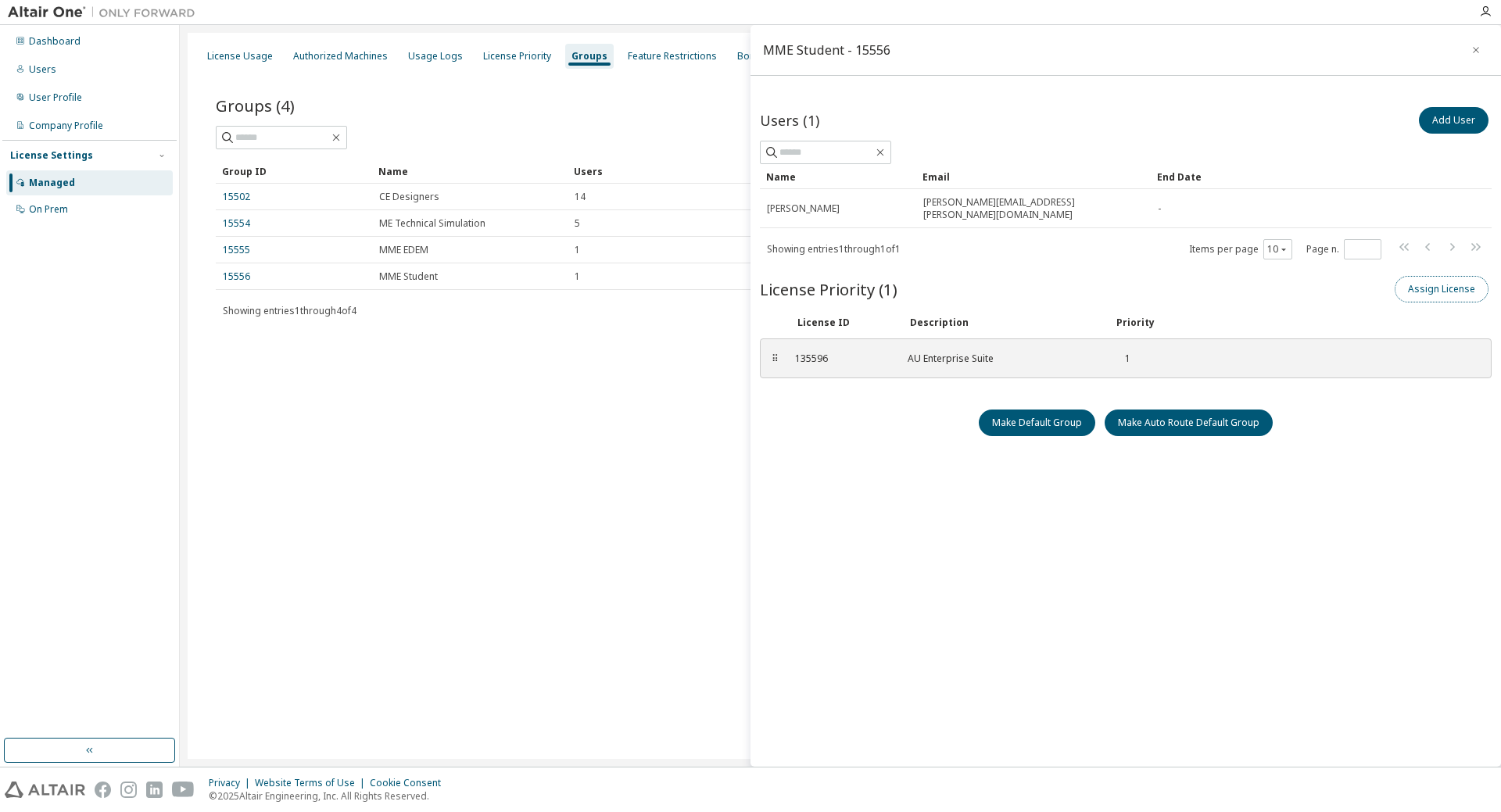
click at [1421, 276] on button "Assign License" at bounding box center [1442, 289] width 93 height 26
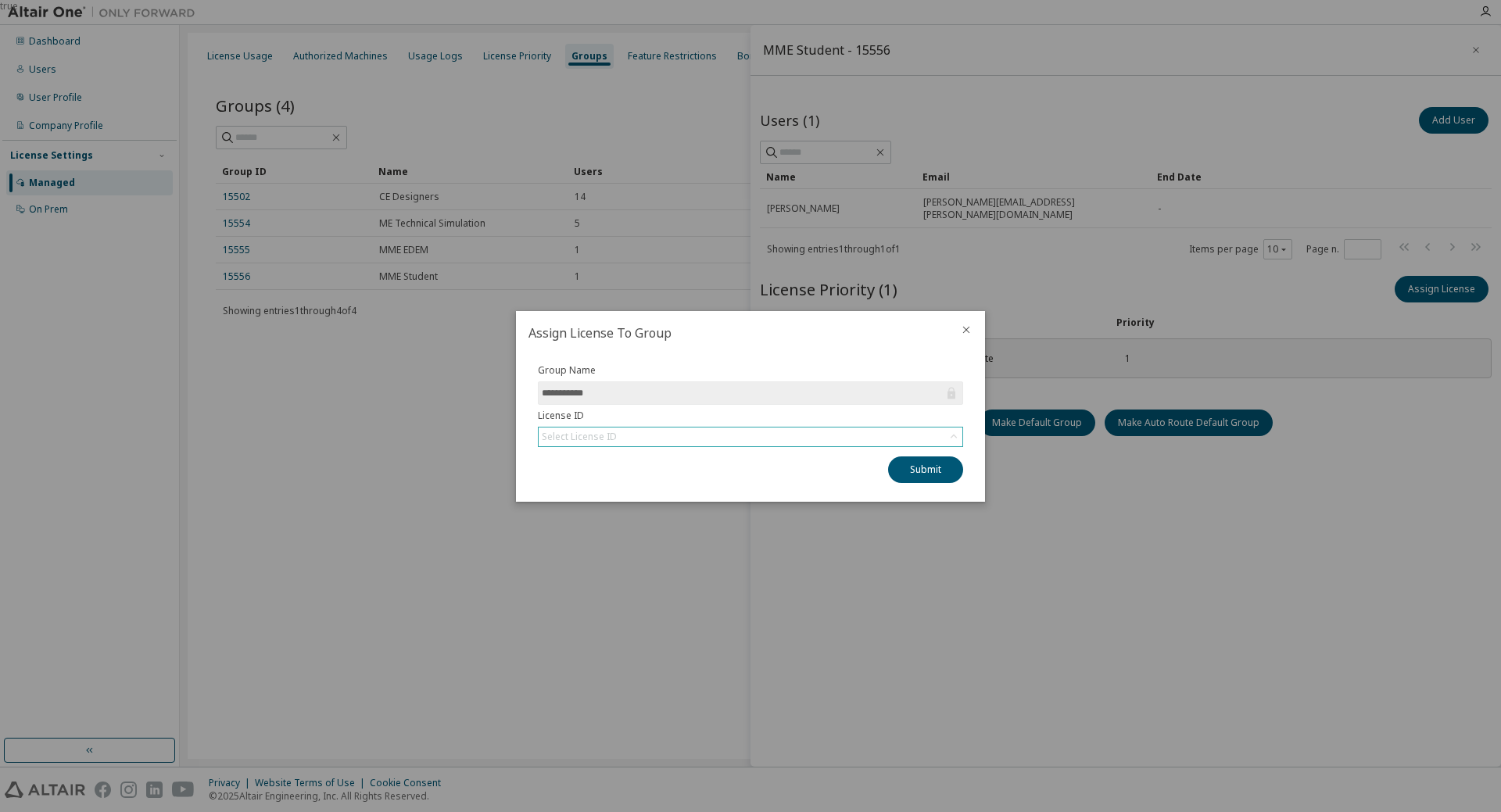
click at [618, 435] on div "Select License ID" at bounding box center [580, 438] width 80 height 18
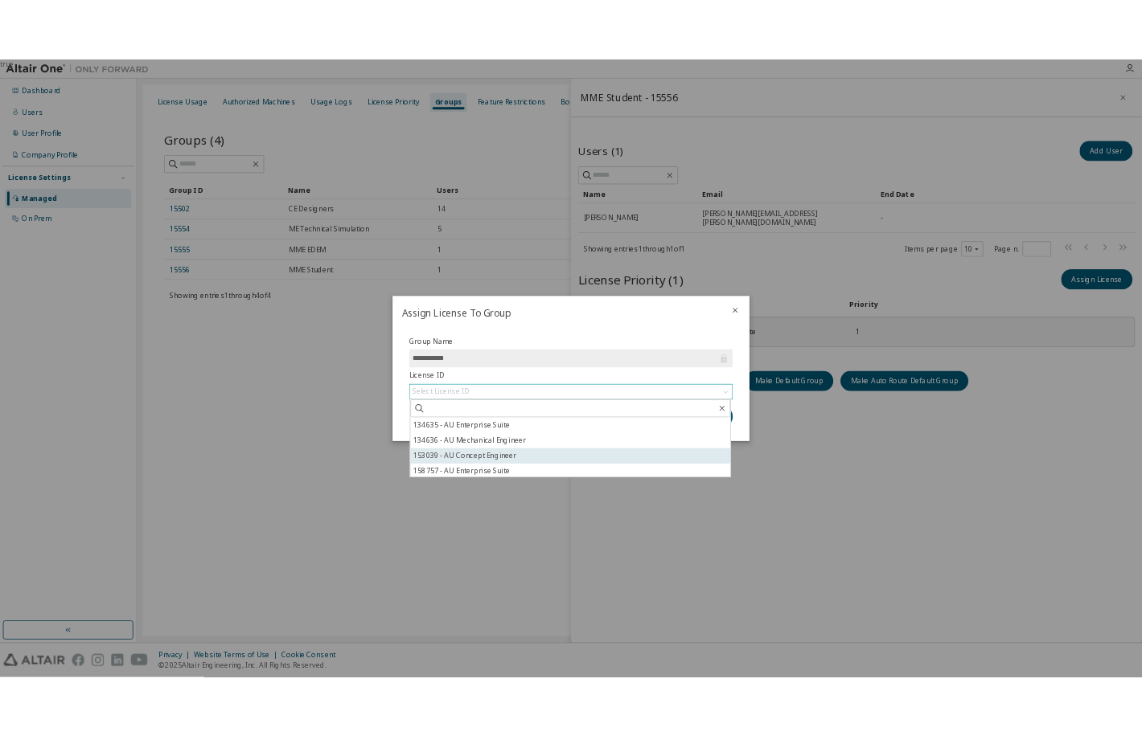
scroll to position [3, 0]
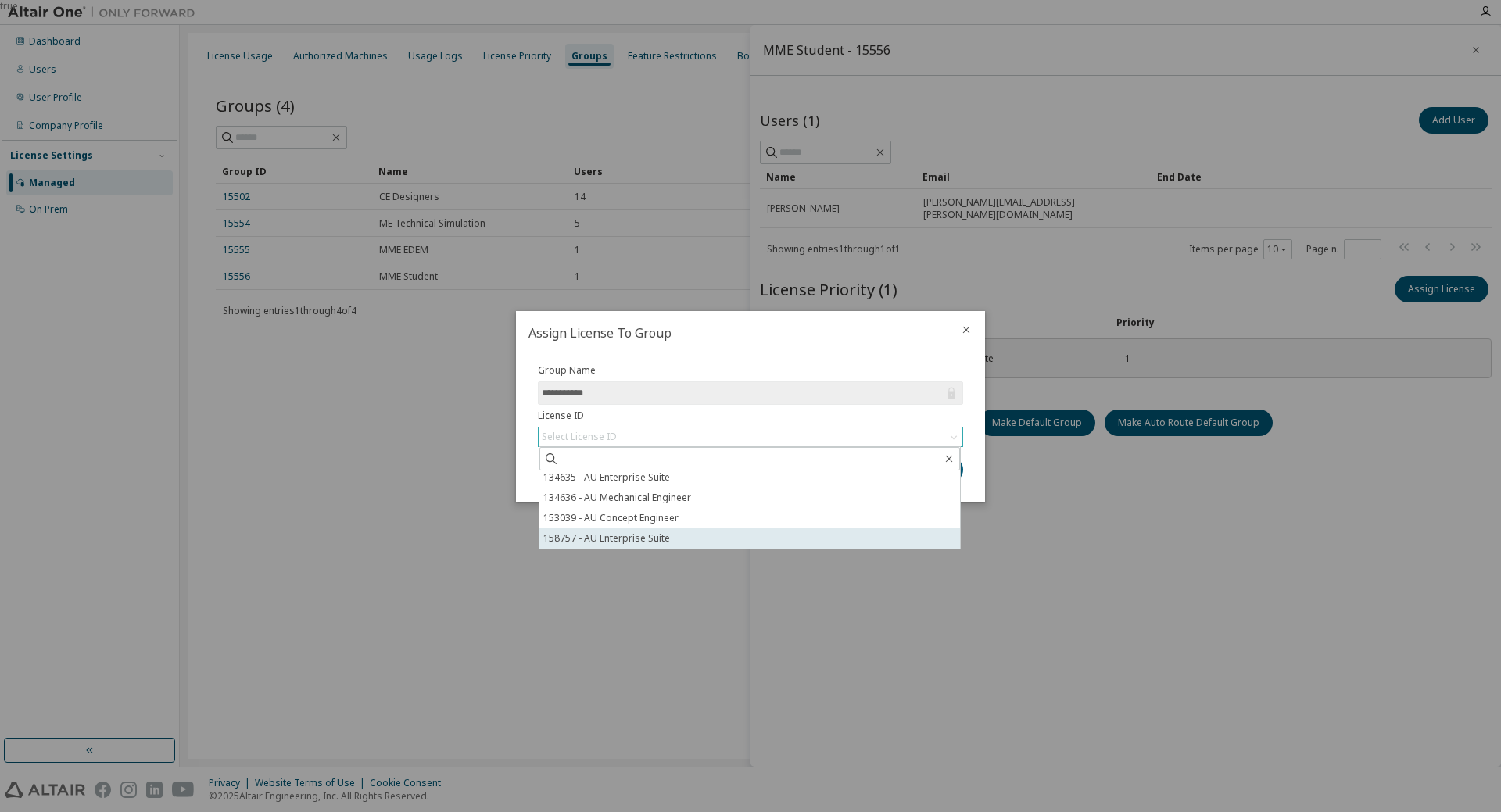
click at [625, 539] on li "158757 - AU Enterprise Suite" at bounding box center [750, 538] width 420 height 20
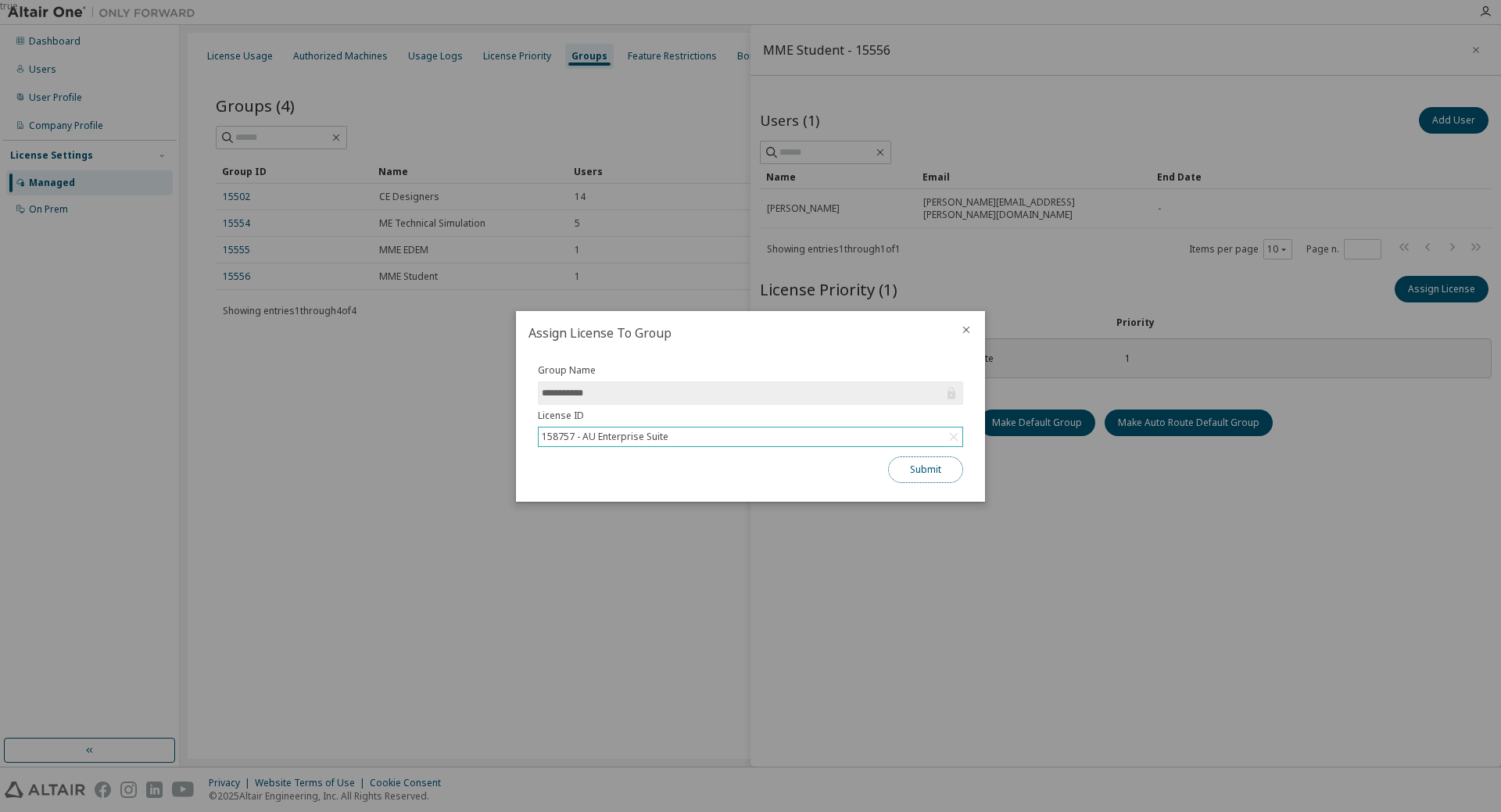
click at [909, 470] on button "Submit" at bounding box center [925, 469] width 75 height 26
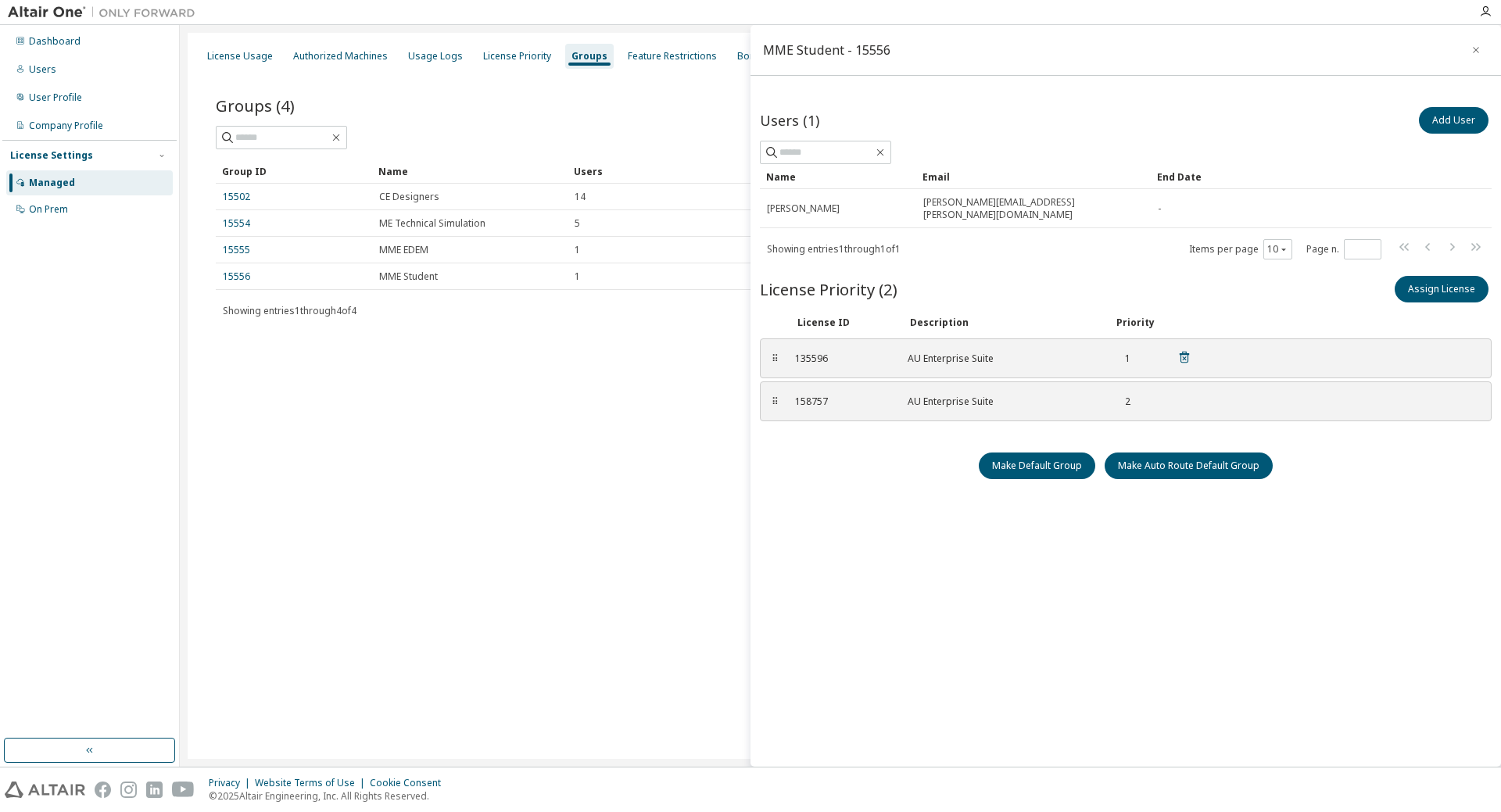
click at [1184, 351] on icon at bounding box center [1185, 357] width 10 height 12
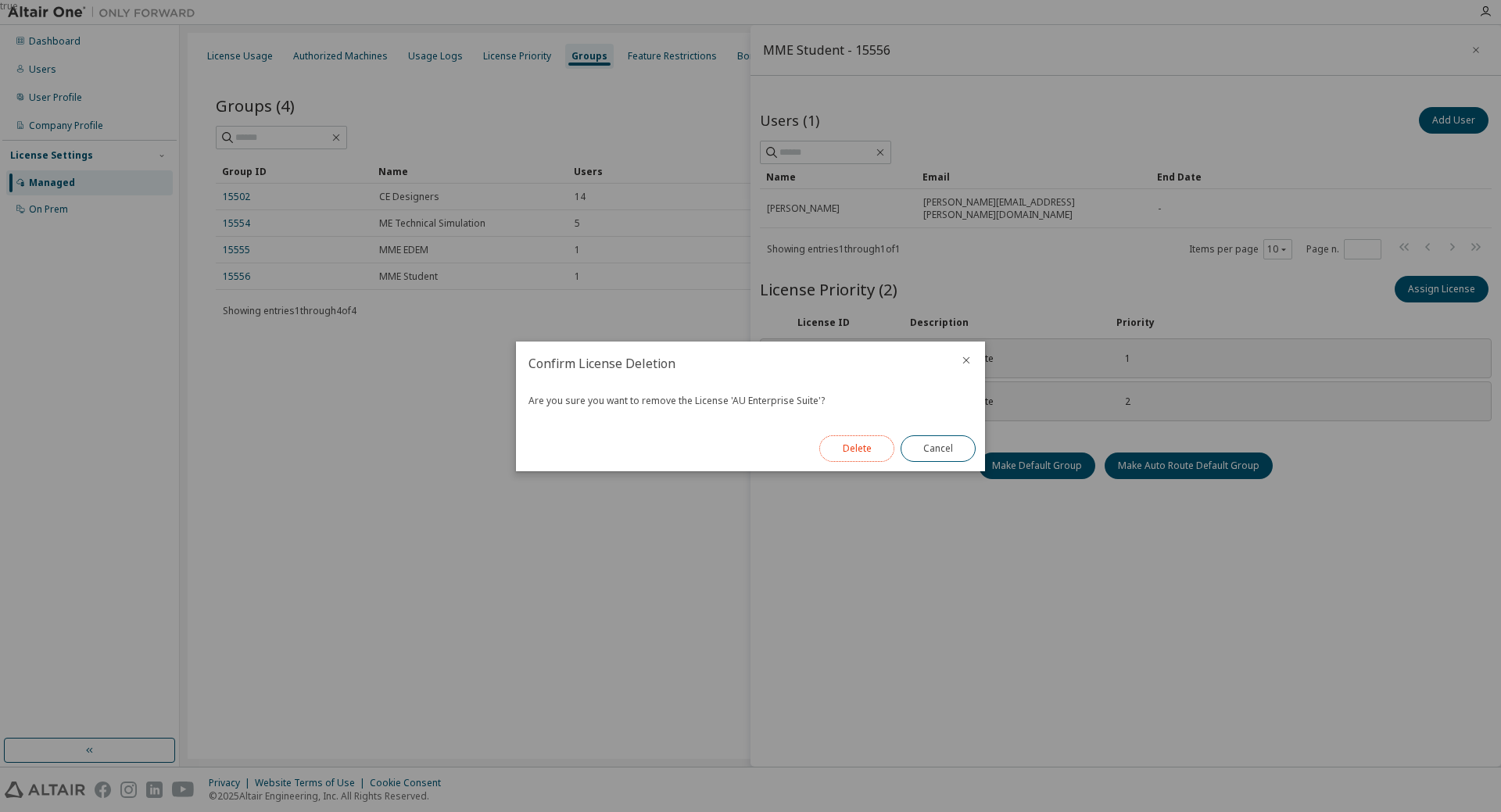
click at [838, 452] on button "Delete" at bounding box center [856, 448] width 75 height 26
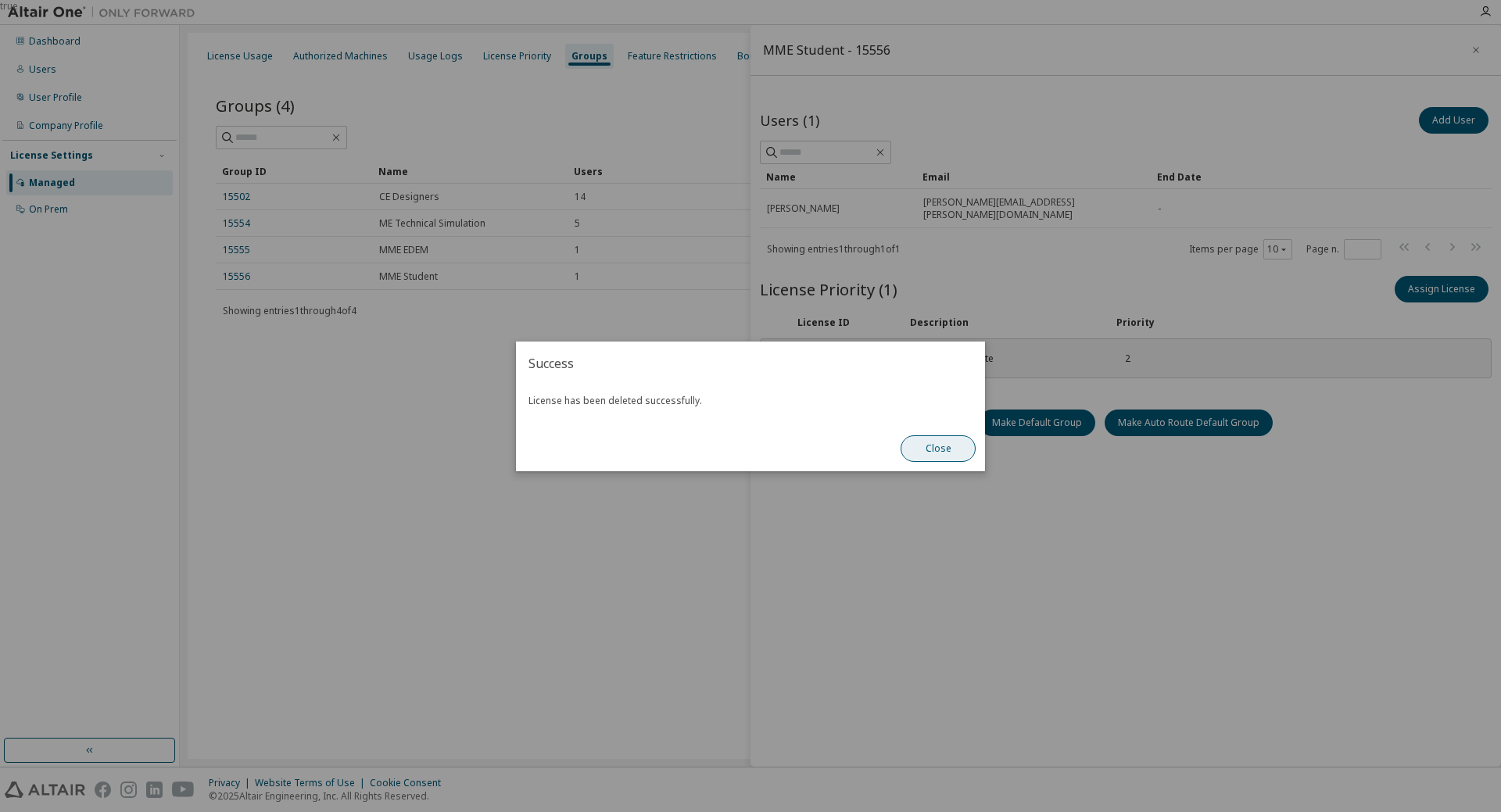
click at [925, 449] on button "Close" at bounding box center [938, 448] width 75 height 26
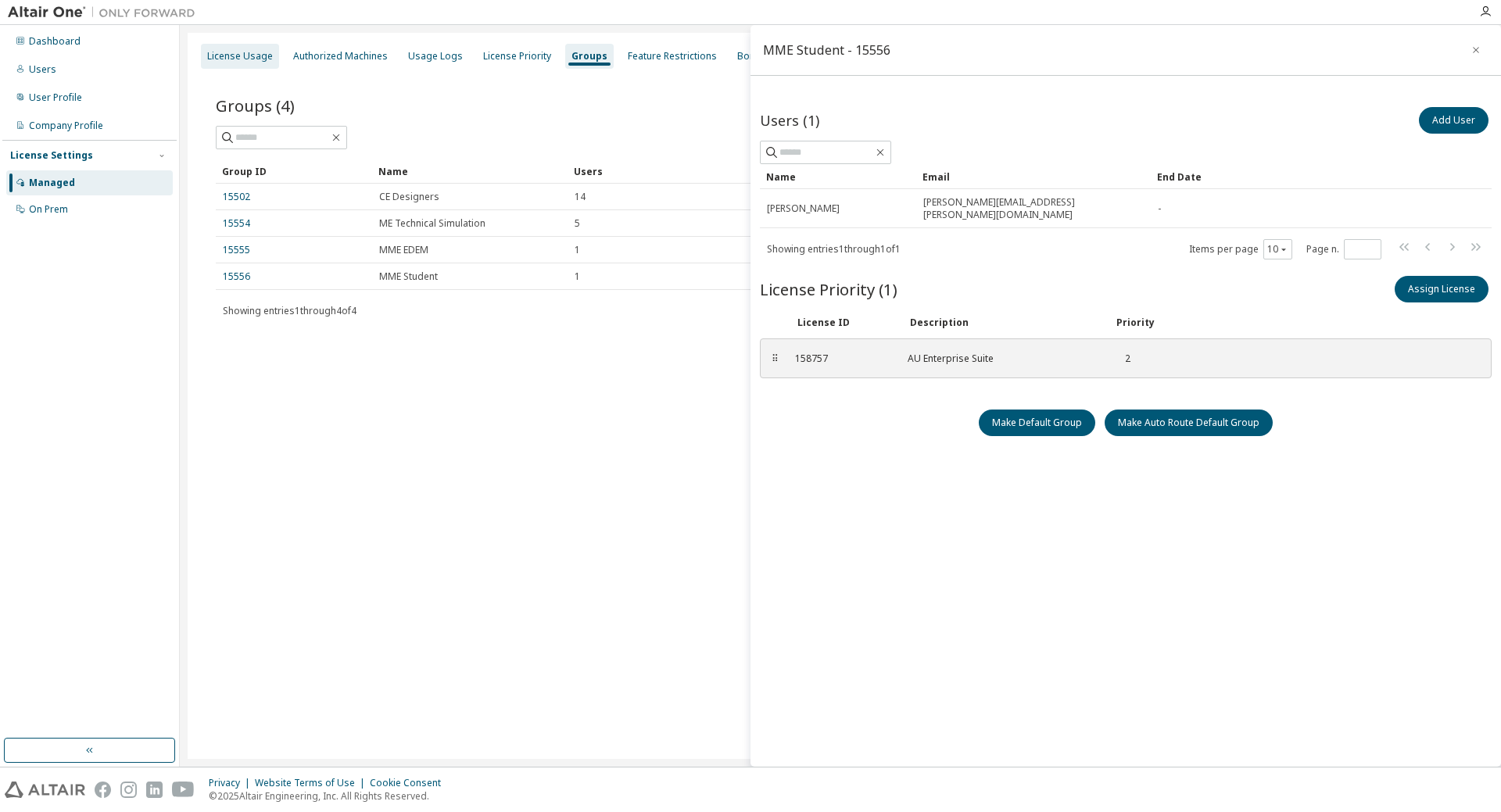
click at [228, 50] on div "License Usage" at bounding box center [240, 55] width 66 height 13
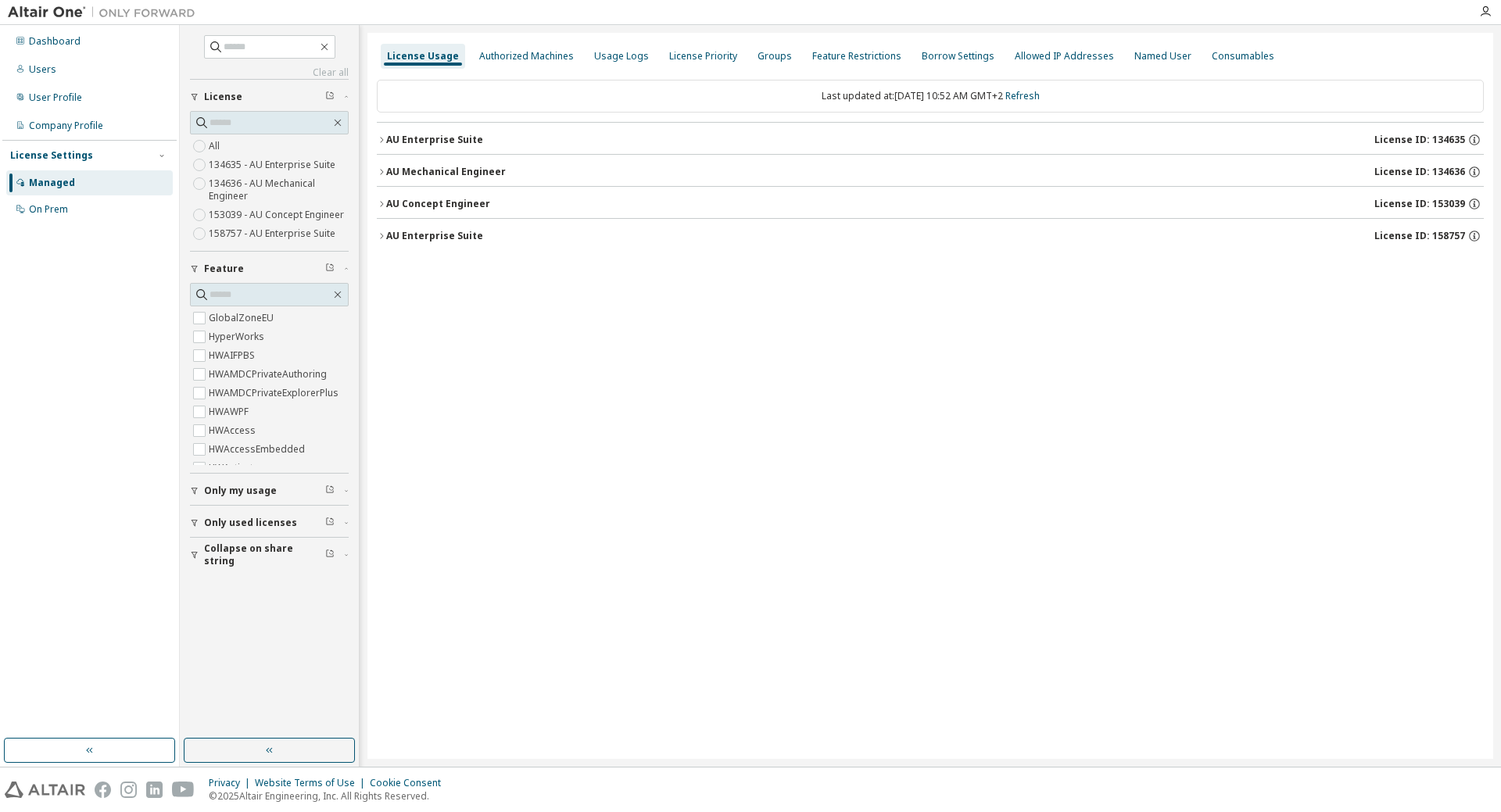
click at [381, 236] on icon "button" at bounding box center [381, 236] width 10 height 10
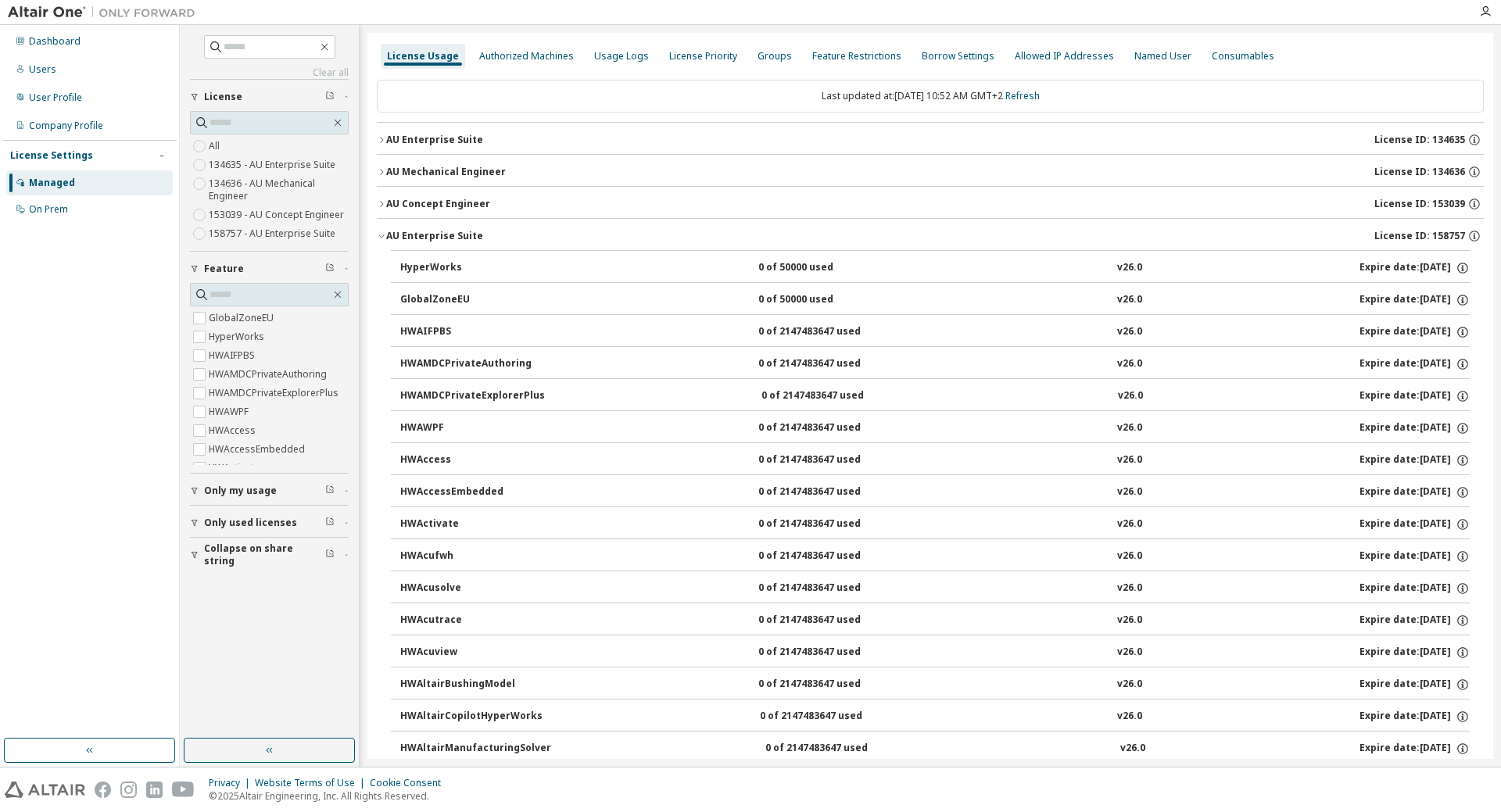
click at [381, 236] on icon "button" at bounding box center [381, 236] width 10 height 10
